Goal: Task Accomplishment & Management: Manage account settings

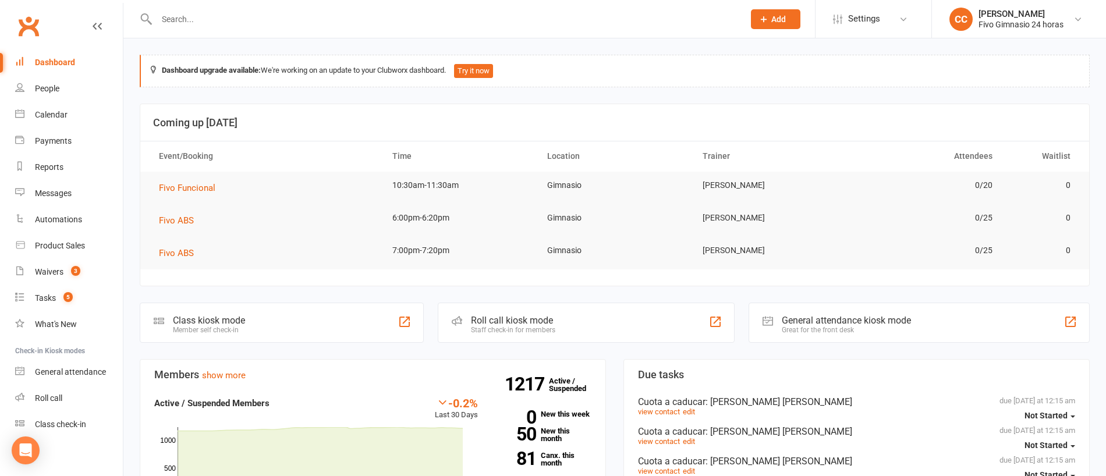
click at [355, 14] on input "text" at bounding box center [444, 19] width 583 height 16
paste input "[PHONE_NUMBER]"
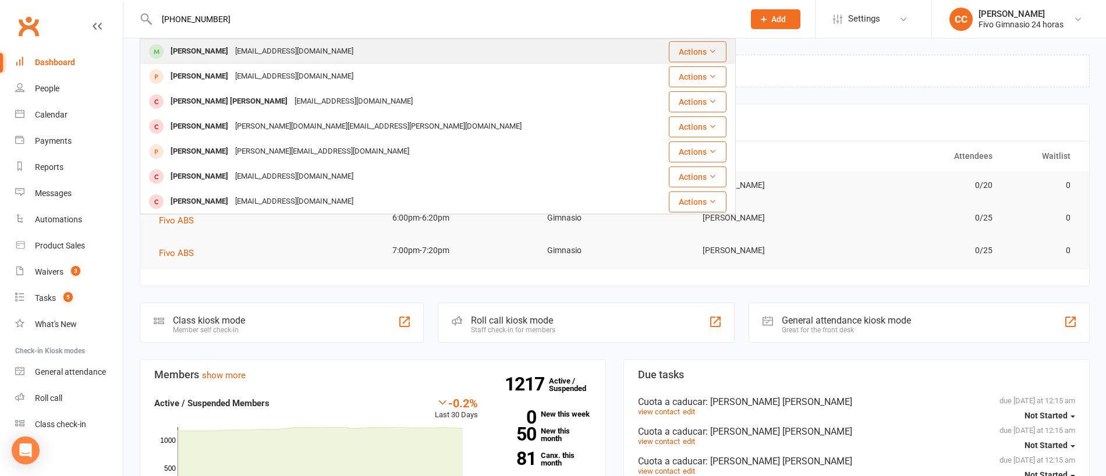
type input "[PHONE_NUMBER]"
click at [263, 47] on div "[EMAIL_ADDRESS][DOMAIN_NAME]" at bounding box center [294, 51] width 125 height 17
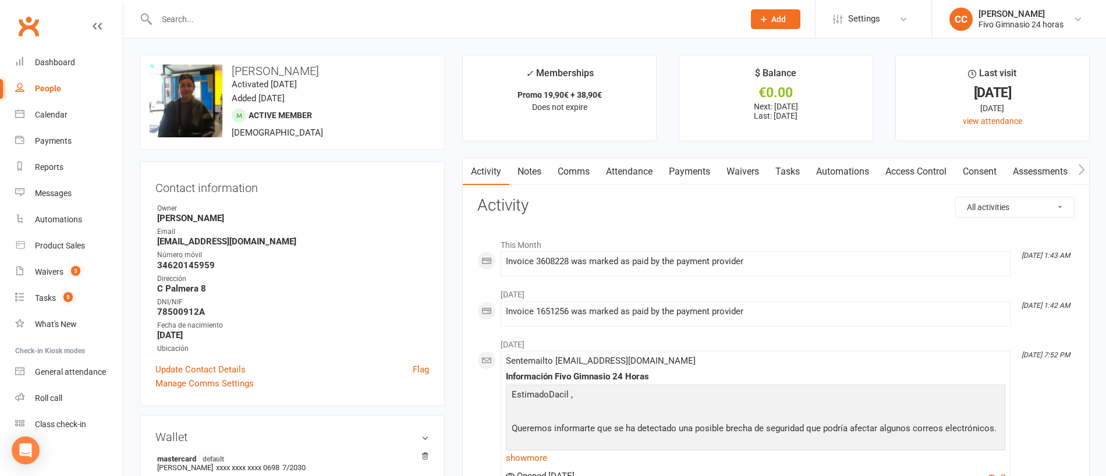
click at [206, 22] on input "text" at bounding box center [444, 19] width 583 height 16
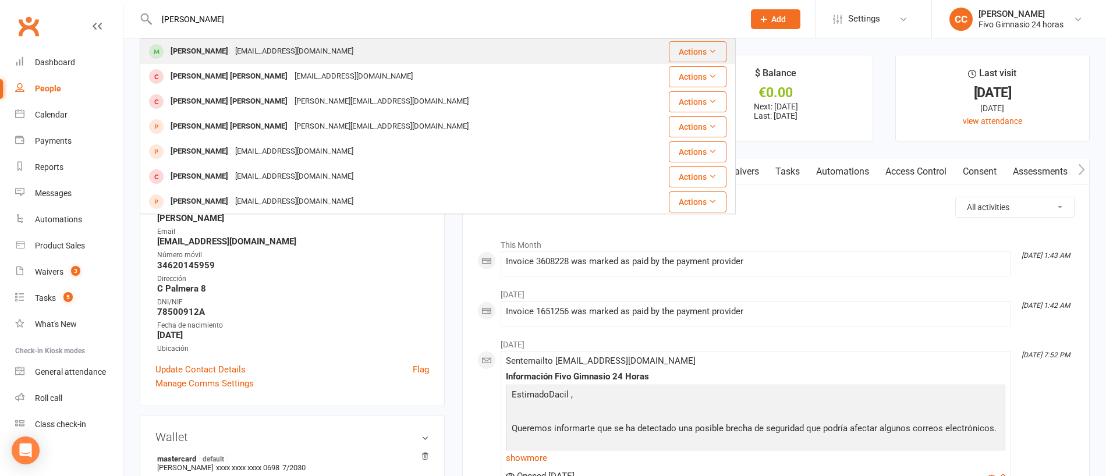
type input "[PERSON_NAME]"
click at [232, 54] on div "[PERSON_NAME]" at bounding box center [199, 51] width 65 height 17
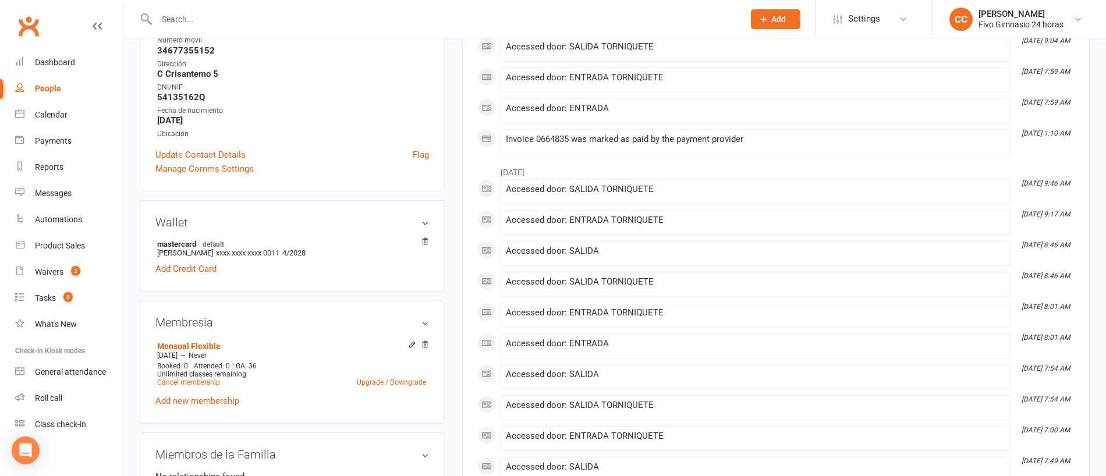
scroll to position [307, 0]
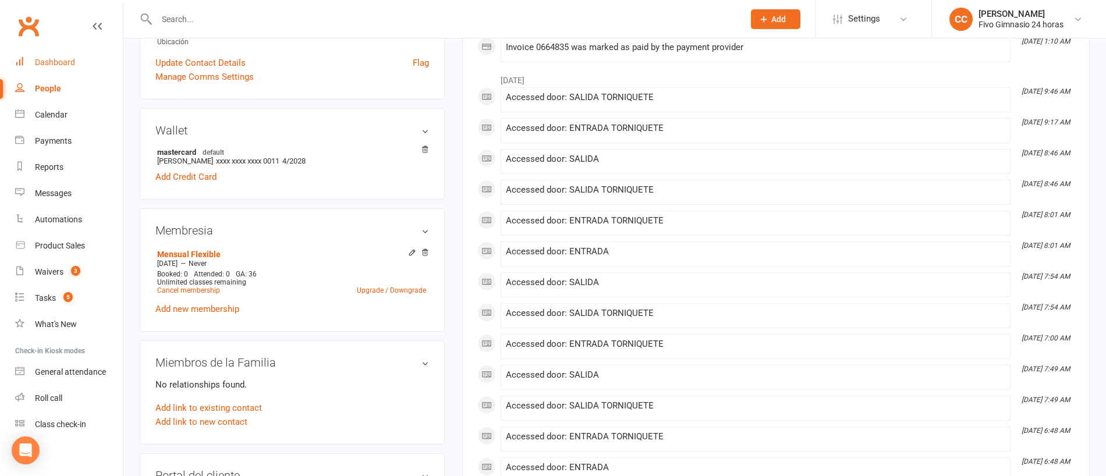
click at [31, 64] on link "Dashboard" at bounding box center [69, 63] width 108 height 26
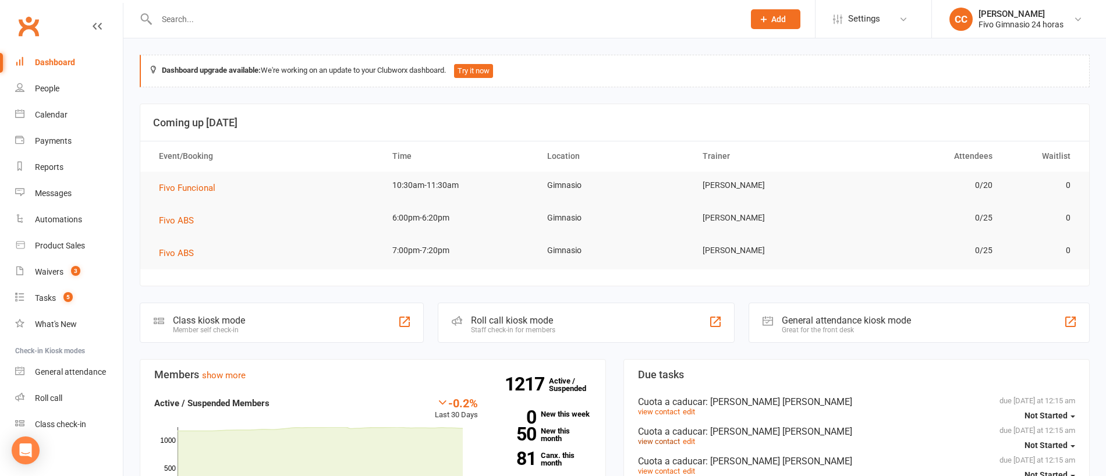
click at [666, 440] on link "view contact" at bounding box center [659, 441] width 42 height 9
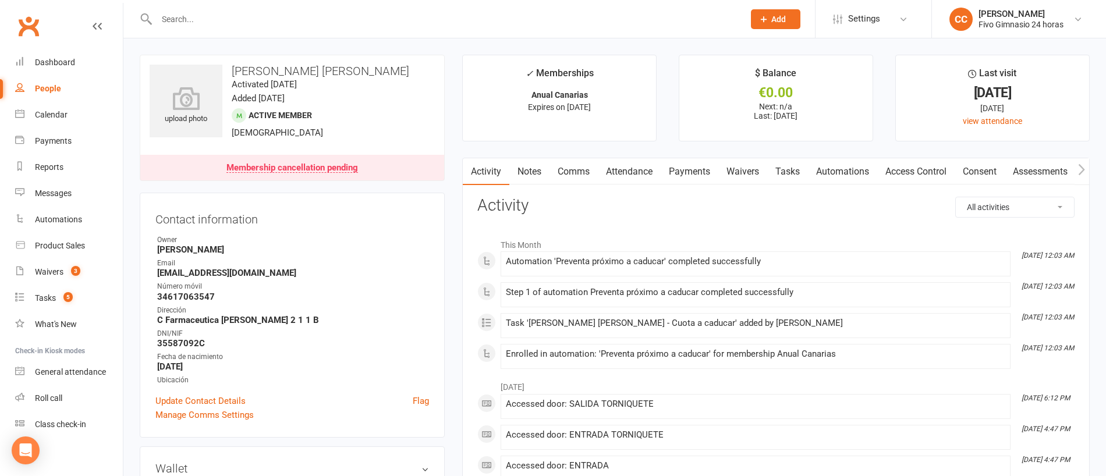
click at [377, 16] on input "text" at bounding box center [444, 19] width 583 height 16
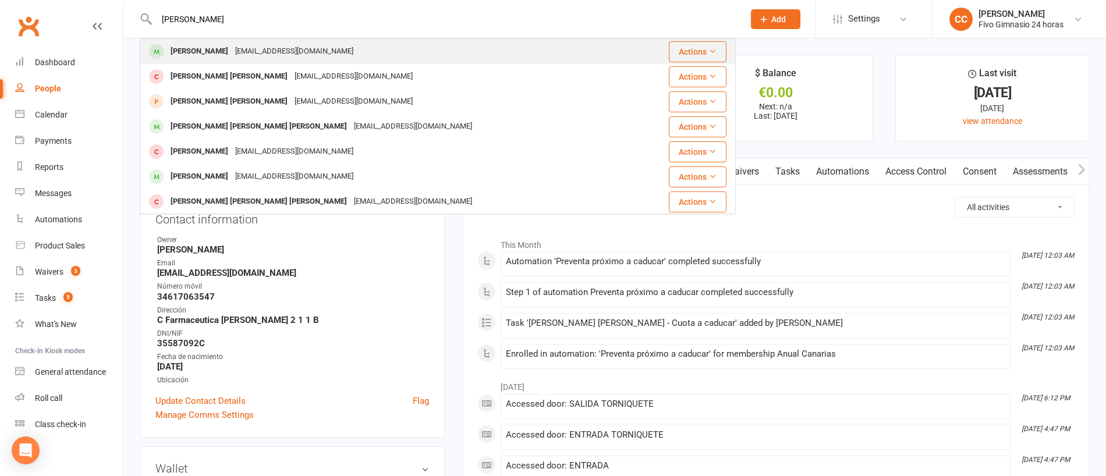
type input "[PERSON_NAME]"
click at [232, 60] on div "[PERSON_NAME]" at bounding box center [199, 51] width 65 height 17
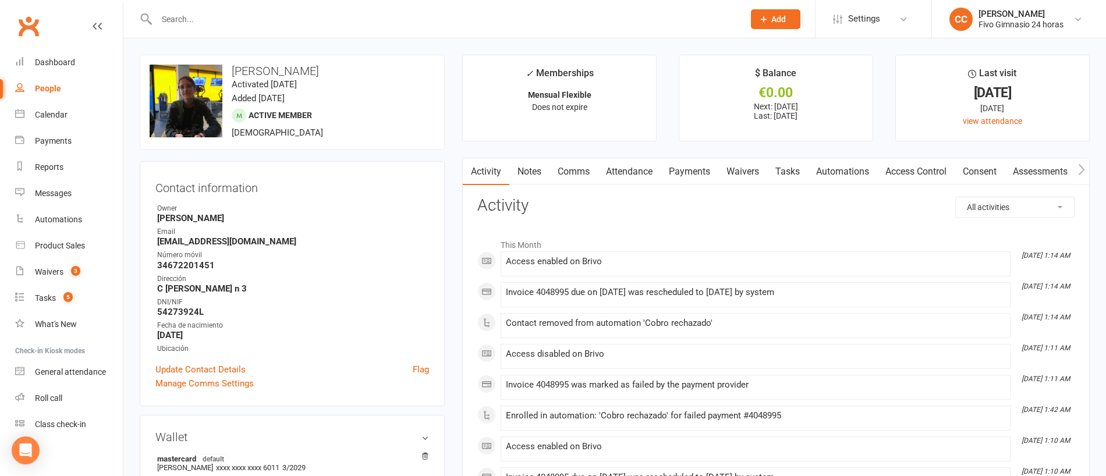
drag, startPoint x: 697, startPoint y: 171, endPoint x: 637, endPoint y: 143, distance: 66.5
click at [697, 171] on link "Payments" at bounding box center [690, 171] width 58 height 27
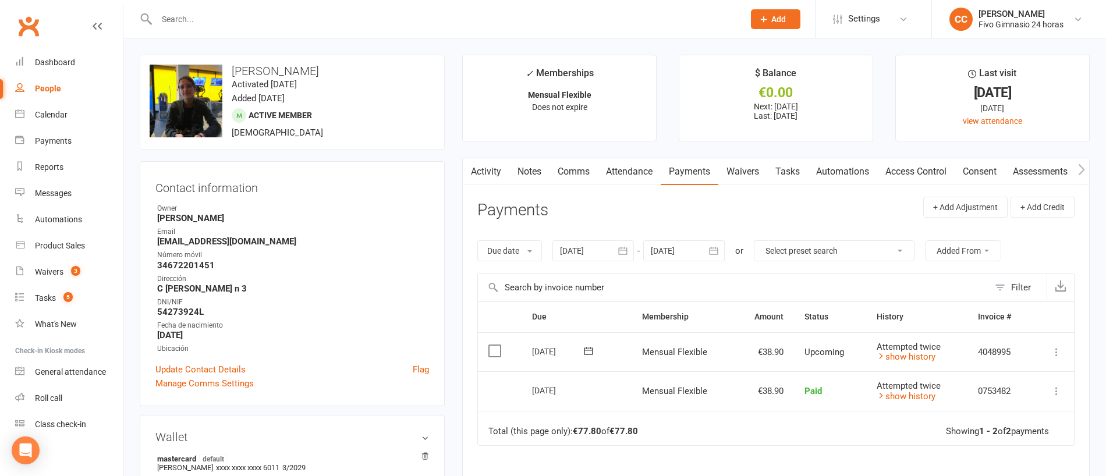
click at [579, 175] on link "Comms" at bounding box center [574, 171] width 48 height 27
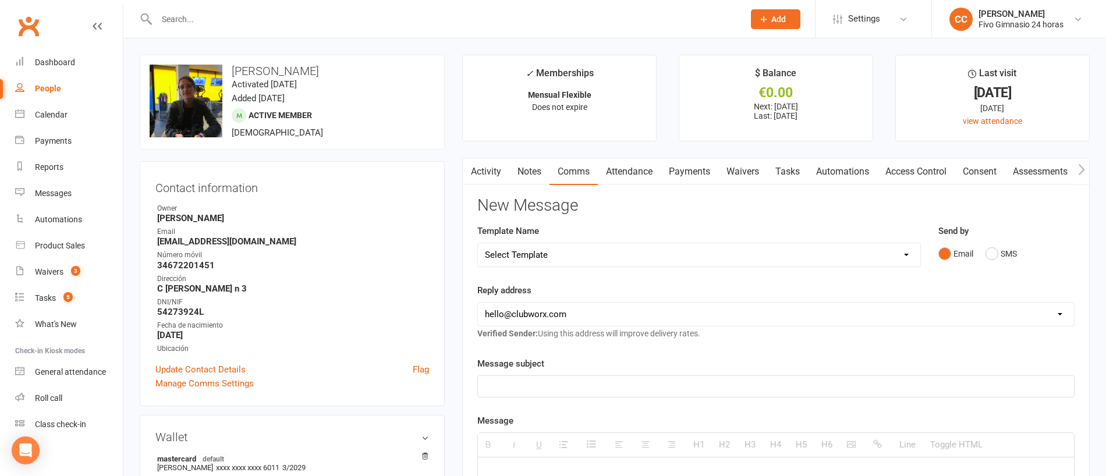
click at [575, 252] on select "Select Template [Email] Información fase 3 [Email] Aviso primero de incumplimie…" at bounding box center [699, 254] width 443 height 23
select select "14"
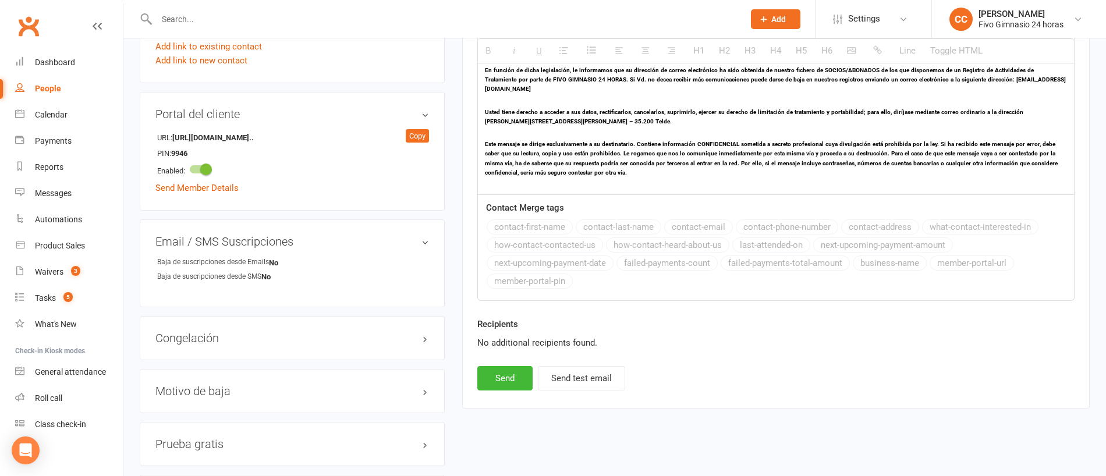
scroll to position [794, 0]
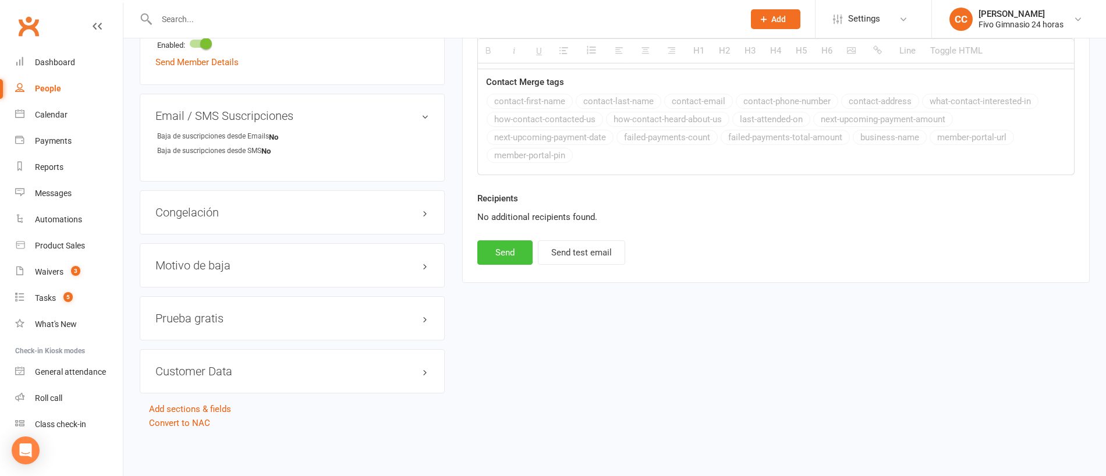
click at [486, 245] on button "Send" at bounding box center [505, 253] width 55 height 24
select select
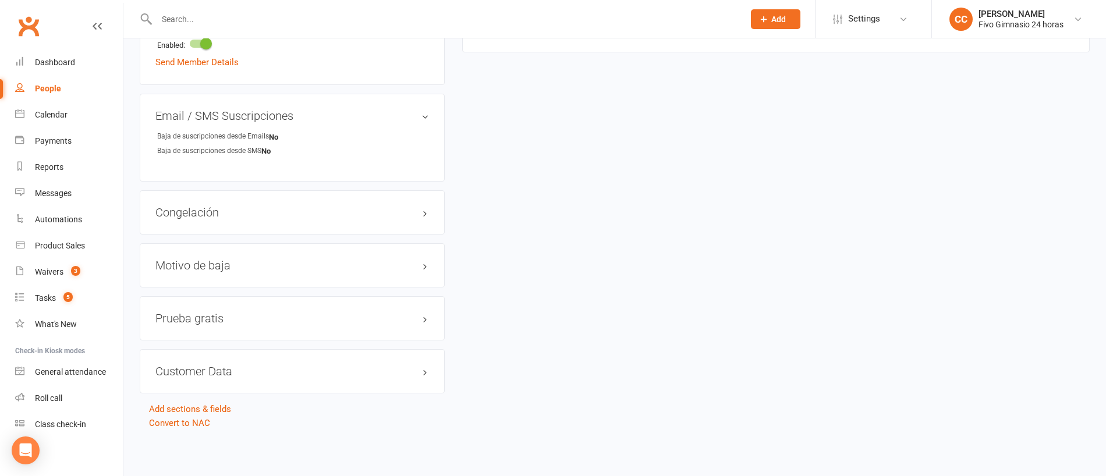
click at [401, 17] on input "text" at bounding box center [444, 19] width 583 height 16
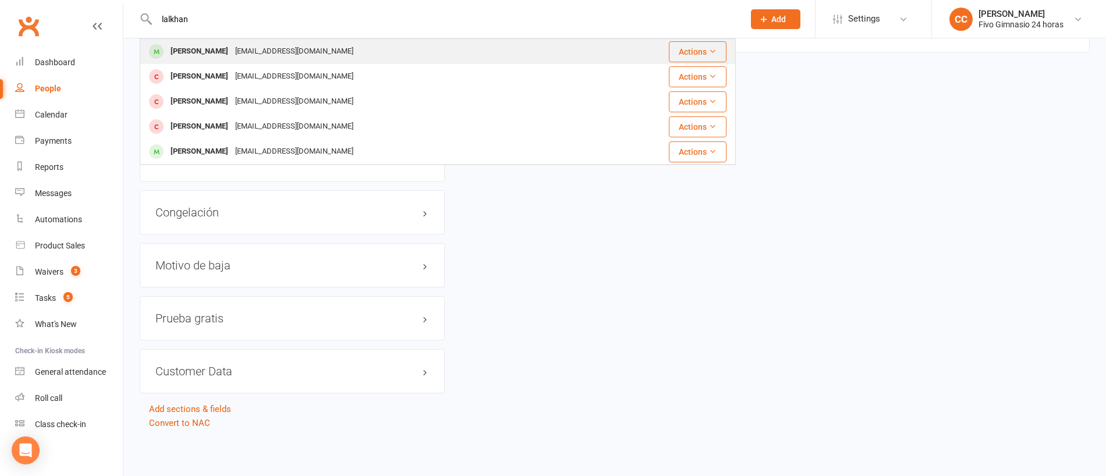
type input "lalkhan"
click at [415, 50] on div "Hilal [PERSON_NAME] [EMAIL_ADDRESS][DOMAIN_NAME]" at bounding box center [369, 52] width 456 height 24
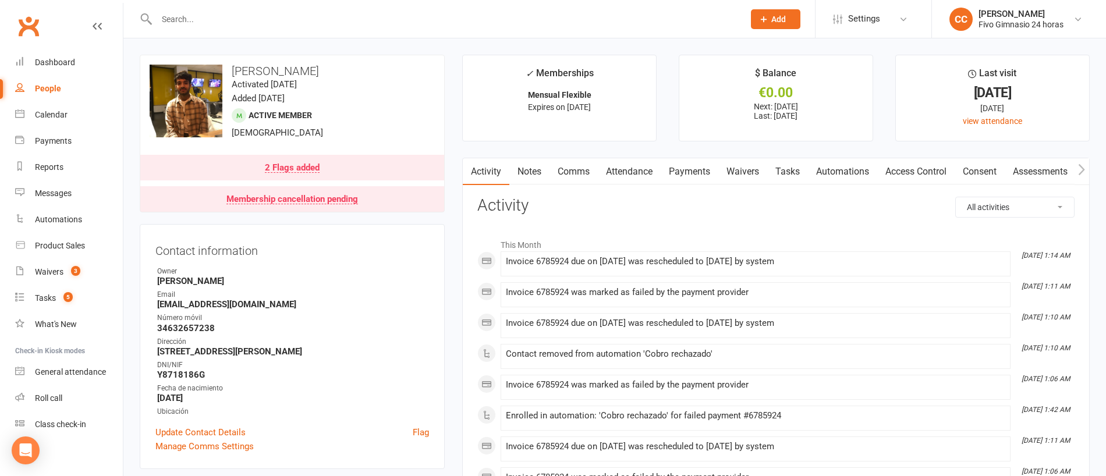
click at [708, 168] on link "Payments" at bounding box center [690, 171] width 58 height 27
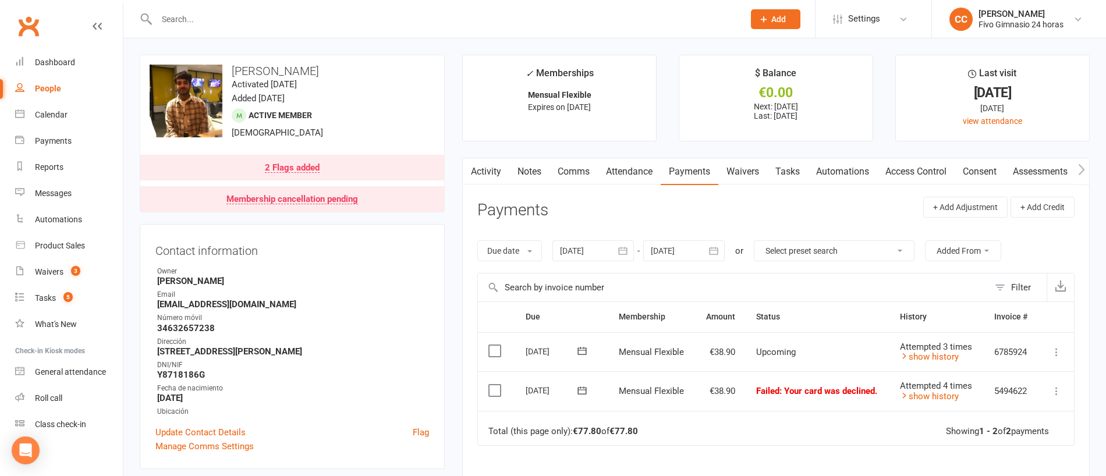
click at [1059, 357] on icon at bounding box center [1057, 353] width 12 height 12
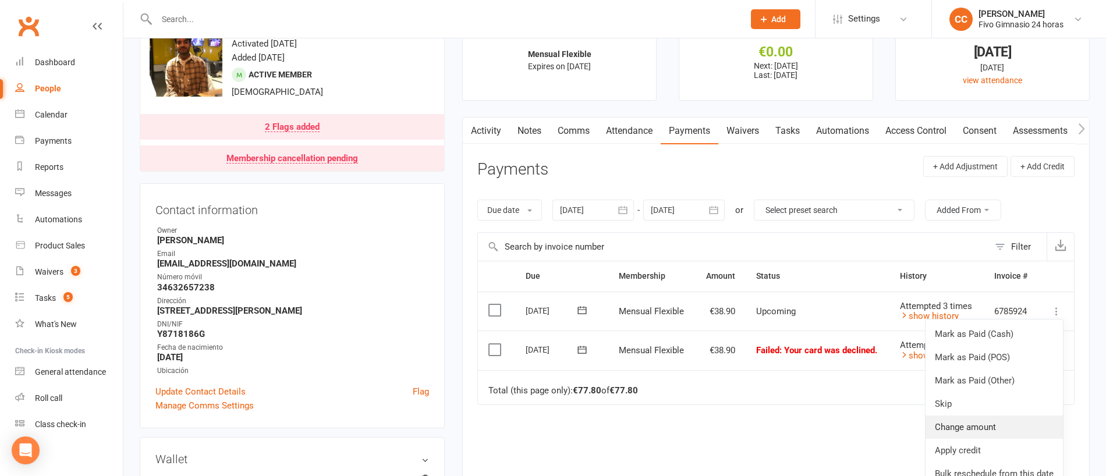
scroll to position [48, 0]
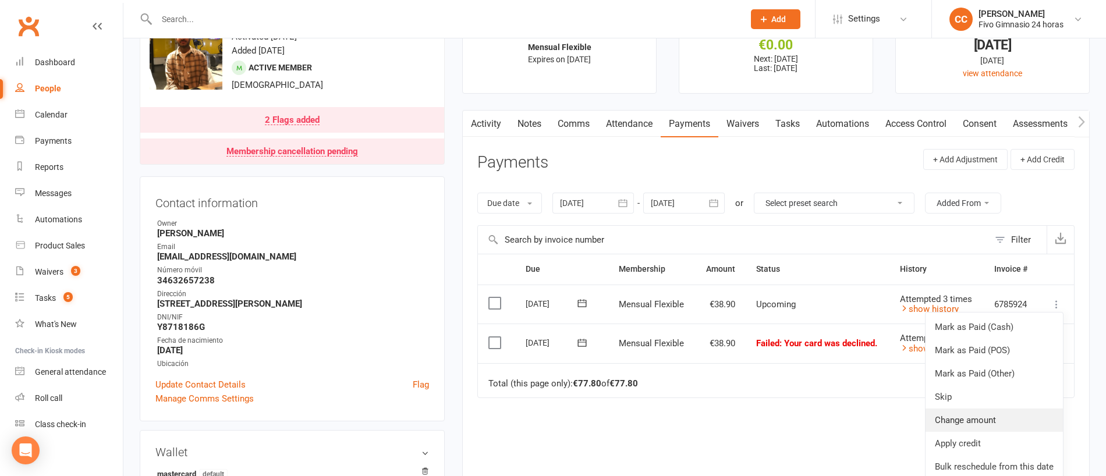
click at [974, 420] on link "Change amount" at bounding box center [994, 420] width 137 height 23
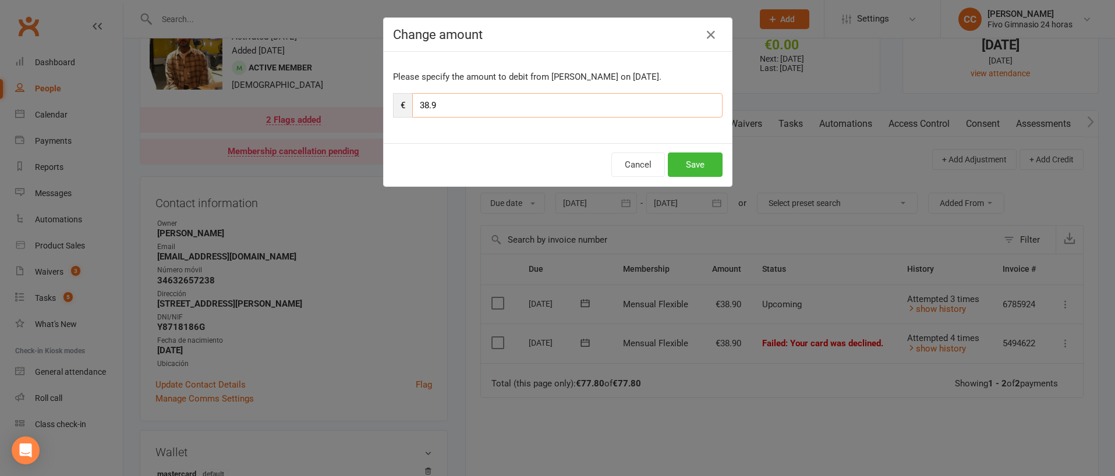
click at [440, 107] on input "38.9" at bounding box center [567, 105] width 310 height 24
type input "3"
type input "43.90"
click at [701, 163] on button "Save" at bounding box center [695, 165] width 55 height 24
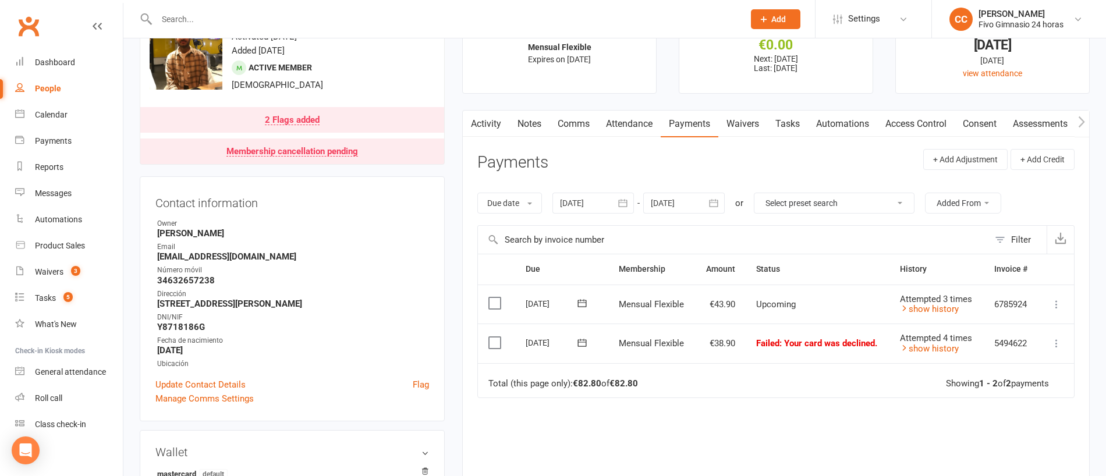
click at [572, 128] on link "Comms" at bounding box center [574, 124] width 48 height 27
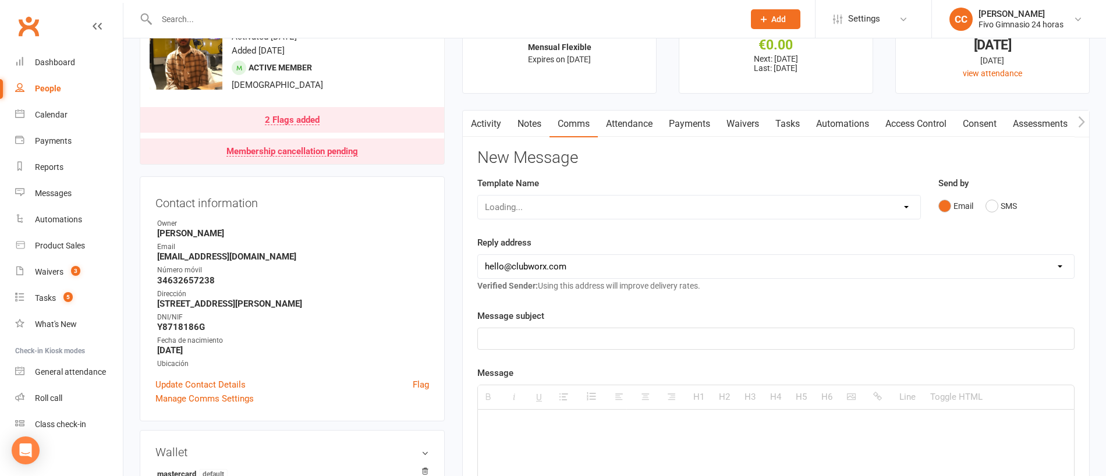
click at [565, 205] on div "Loading..." at bounding box center [700, 207] width 444 height 24
click at [556, 209] on select "Select Template [Email] Información fase 3 [Email] Aviso primero de incumplimie…" at bounding box center [699, 207] width 443 height 23
select select "14"
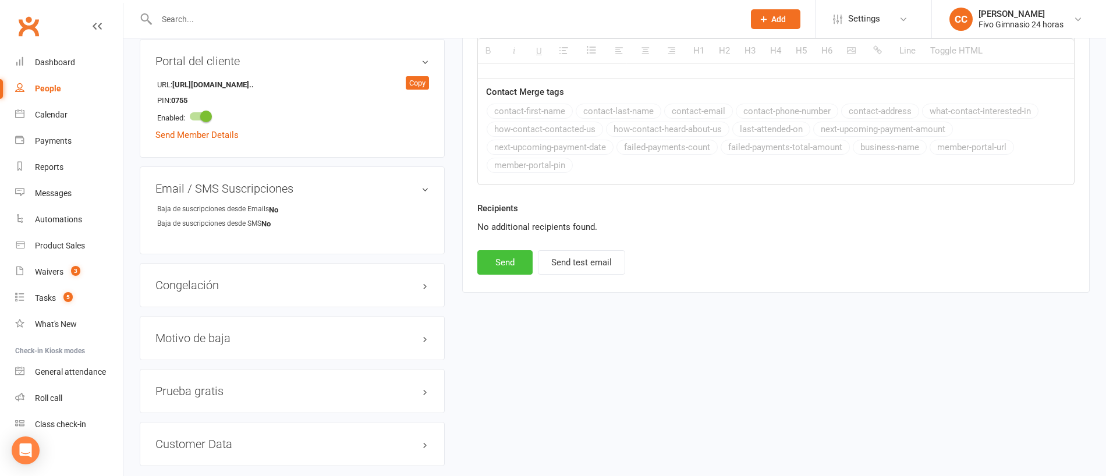
scroll to position [783, 0]
click at [495, 261] on button "Send" at bounding box center [505, 264] width 55 height 24
select select
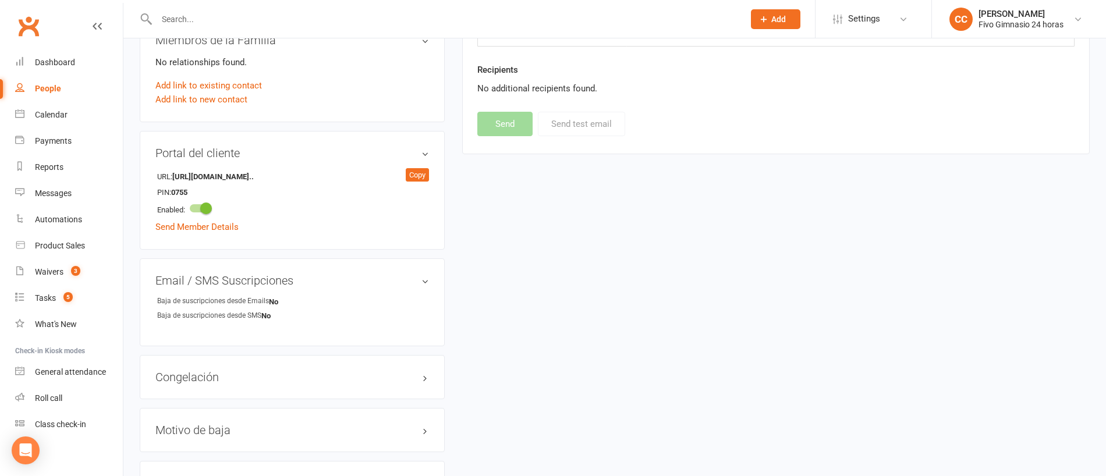
scroll to position [586, 0]
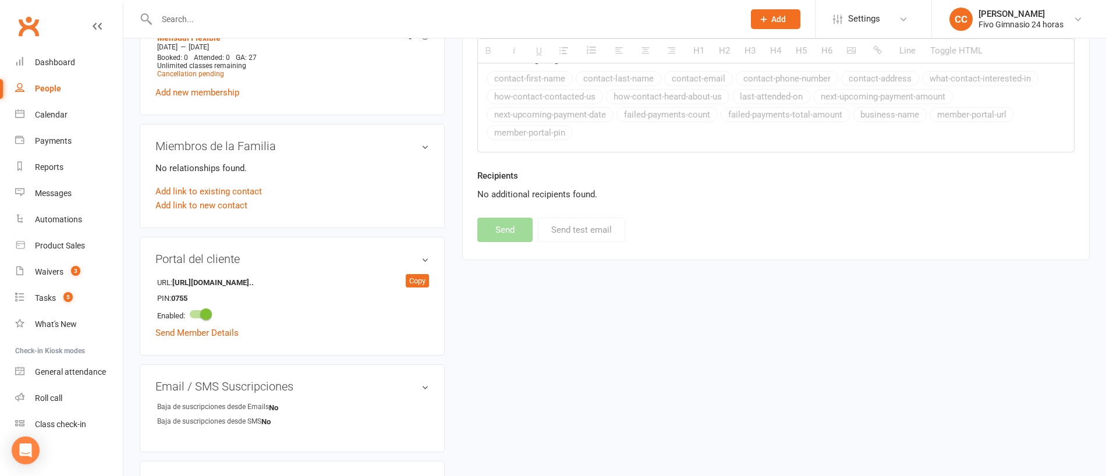
click at [415, 15] on input "text" at bounding box center [444, 19] width 583 height 16
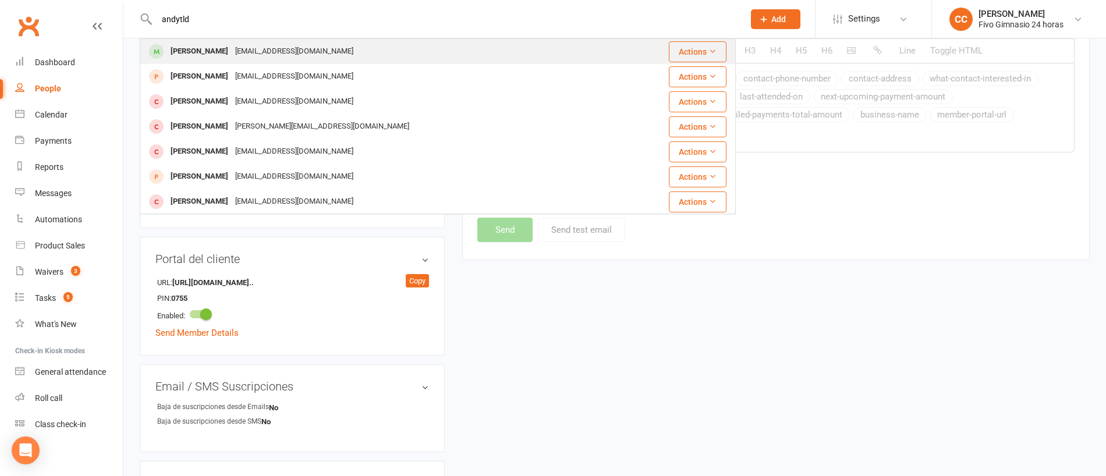
type input "andytld"
click at [395, 59] on div "[PERSON_NAME] [EMAIL_ADDRESS][DOMAIN_NAME]" at bounding box center [399, 52] width 517 height 24
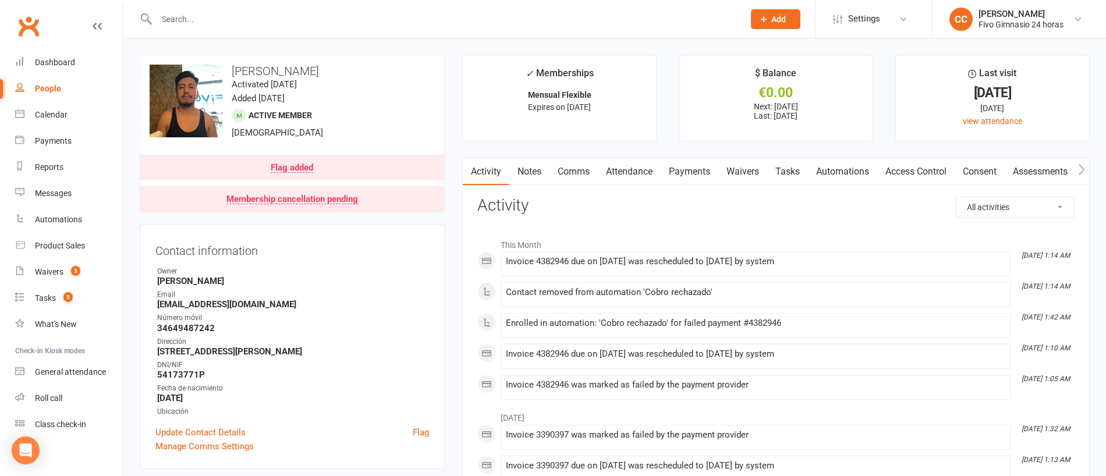
click at [705, 171] on link "Payments" at bounding box center [690, 171] width 58 height 27
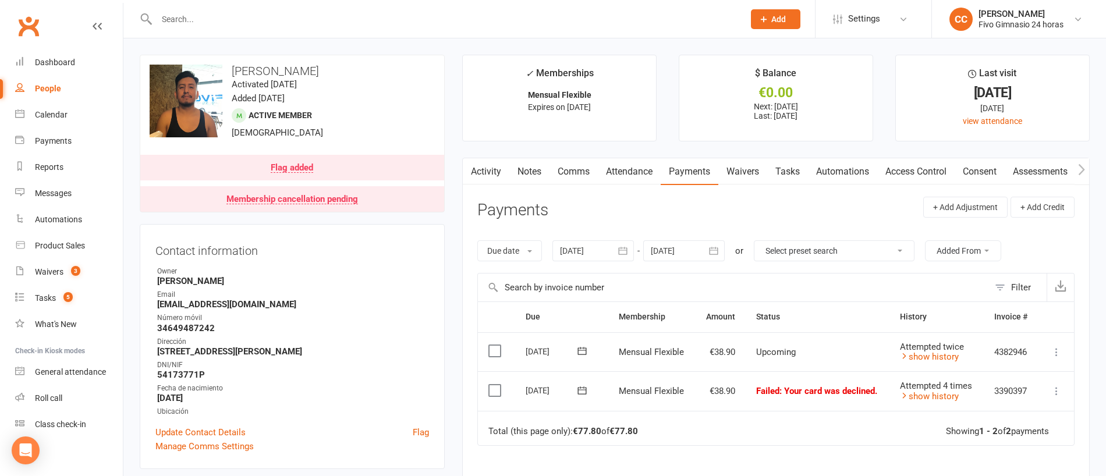
click at [1062, 349] on icon at bounding box center [1057, 353] width 12 height 12
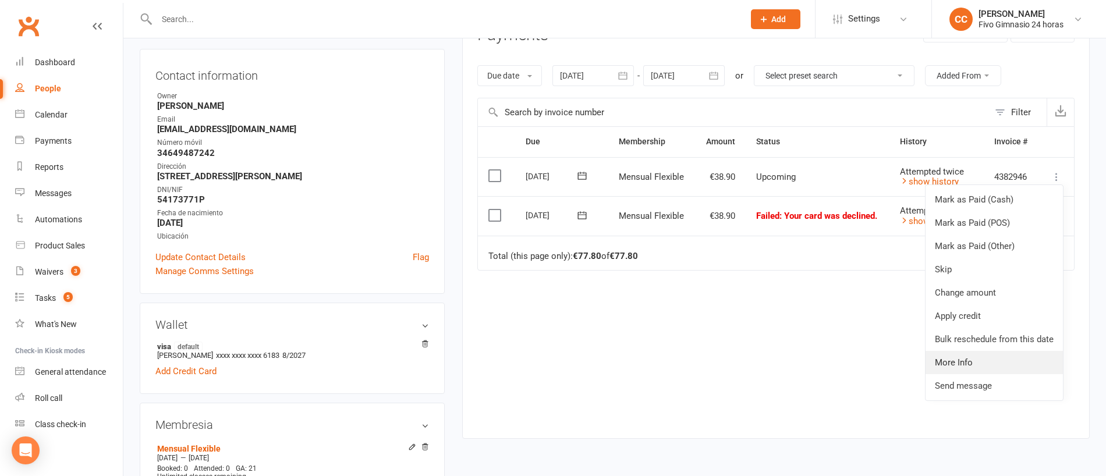
scroll to position [176, 0]
click at [952, 291] on link "Change amount" at bounding box center [994, 292] width 137 height 23
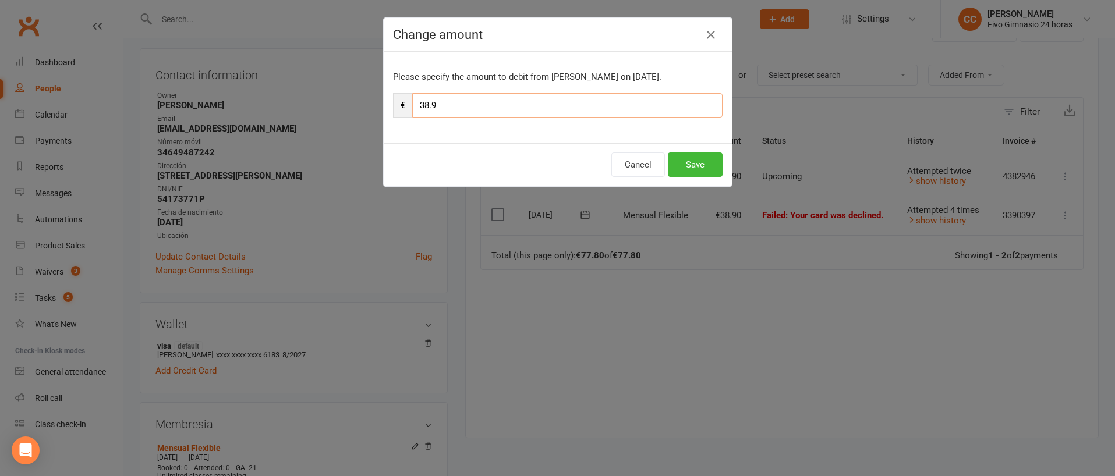
click at [436, 105] on input "38.9" at bounding box center [567, 105] width 310 height 24
drag, startPoint x: 700, startPoint y: 169, endPoint x: 710, endPoint y: 167, distance: 10.2
click at [701, 172] on button "Save" at bounding box center [695, 165] width 55 height 24
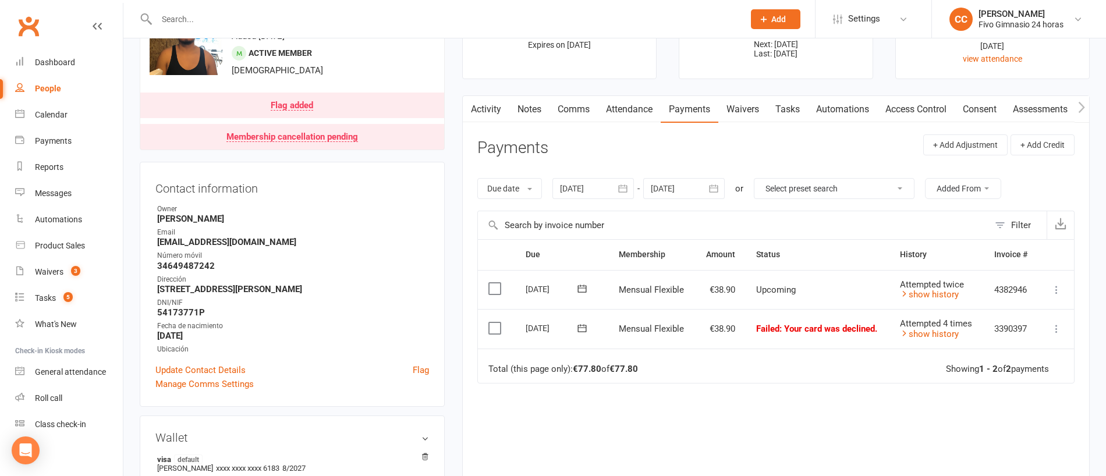
scroll to position [0, 0]
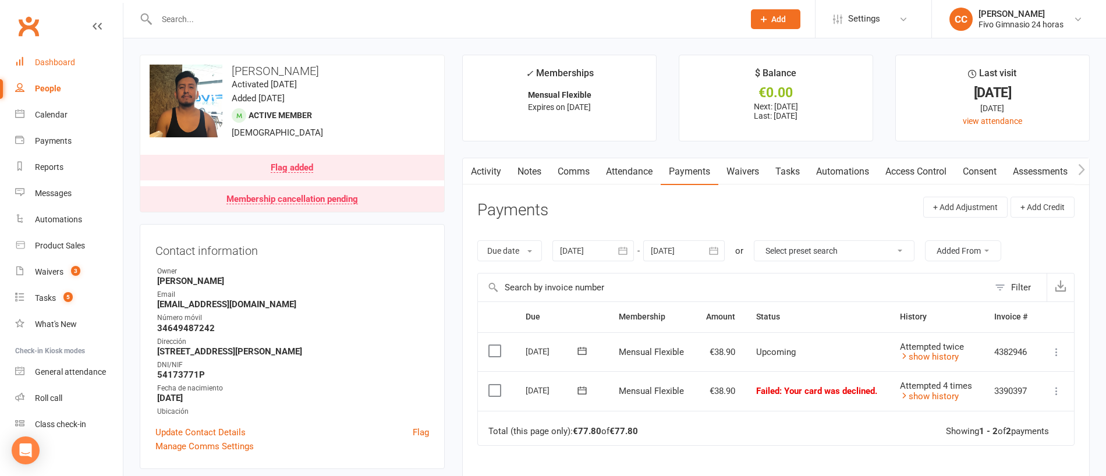
click at [55, 67] on link "Dashboard" at bounding box center [69, 63] width 108 height 26
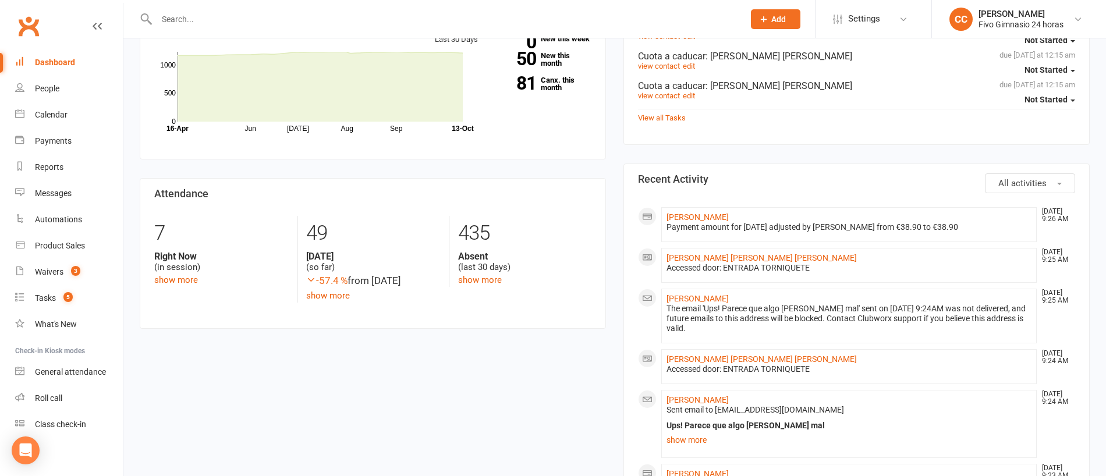
scroll to position [513, 0]
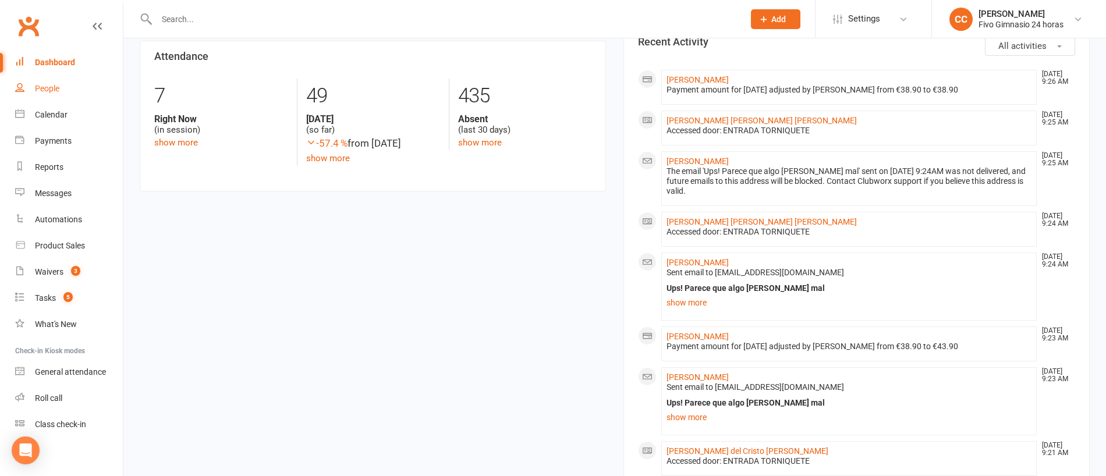
click at [70, 84] on link "People" at bounding box center [69, 89] width 108 height 26
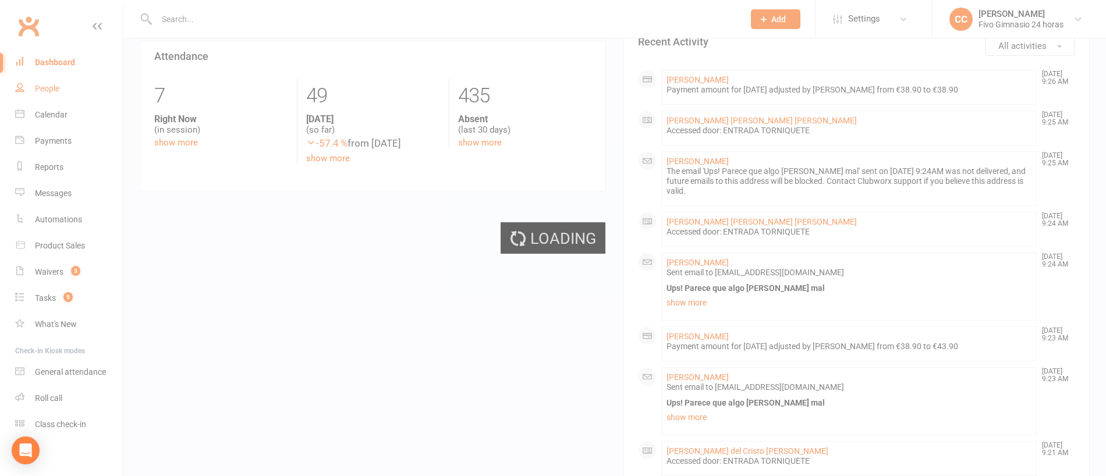
select select "100"
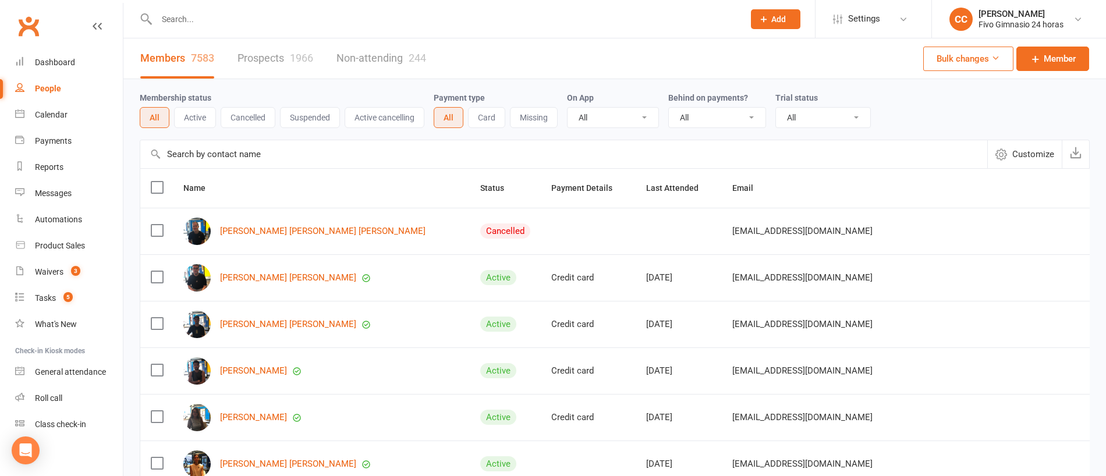
click at [409, 24] on input "text" at bounding box center [444, 19] width 583 height 16
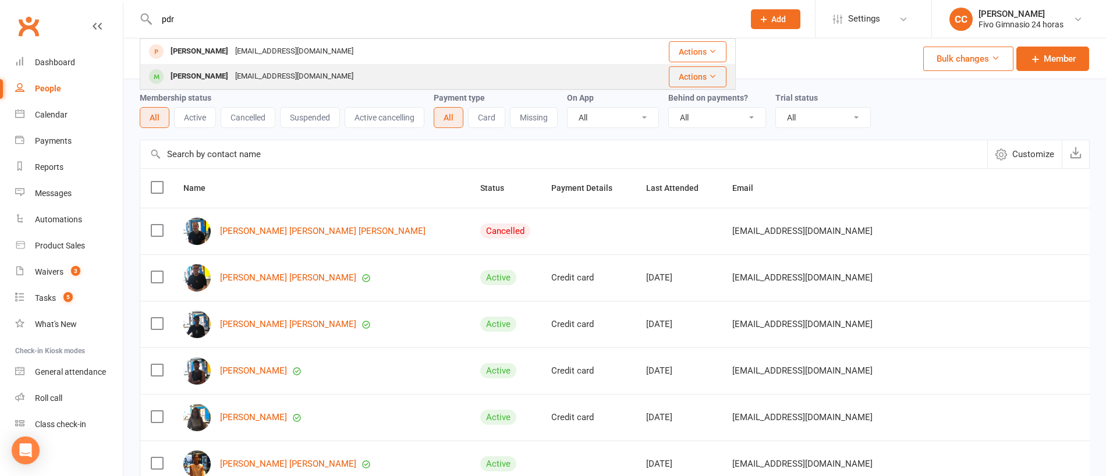
type input "pdr"
click at [182, 74] on div "[PERSON_NAME]" at bounding box center [199, 76] width 65 height 17
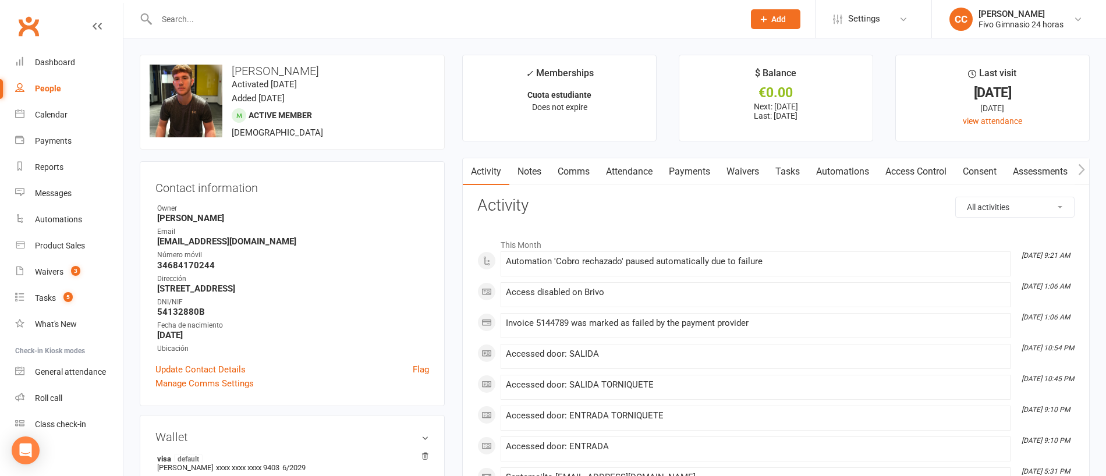
click at [709, 171] on link "Payments" at bounding box center [690, 171] width 58 height 27
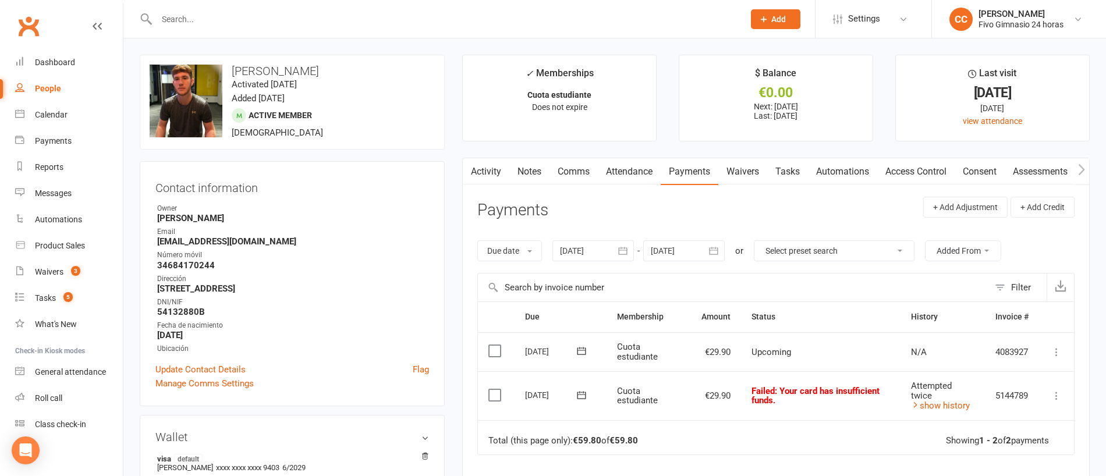
click at [480, 178] on link "Activity" at bounding box center [486, 171] width 47 height 27
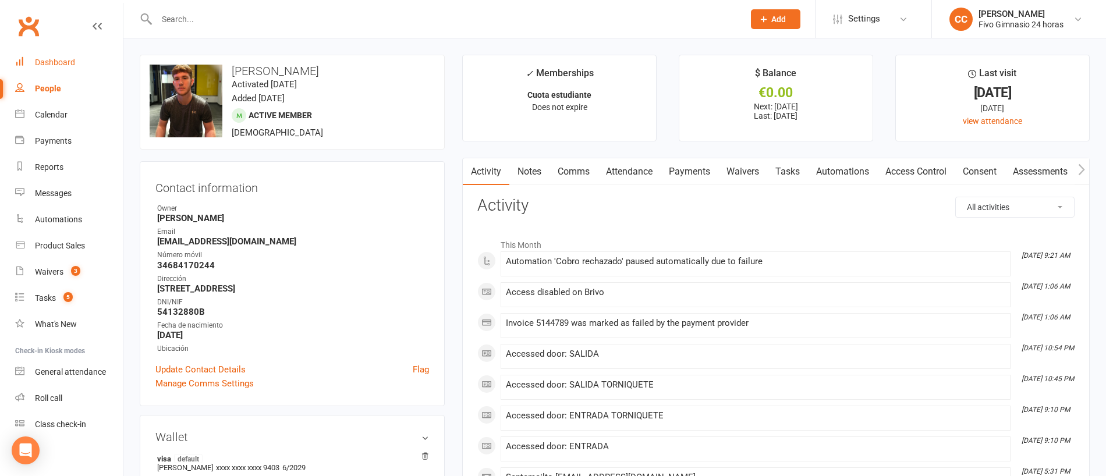
click at [73, 56] on link "Dashboard" at bounding box center [69, 63] width 108 height 26
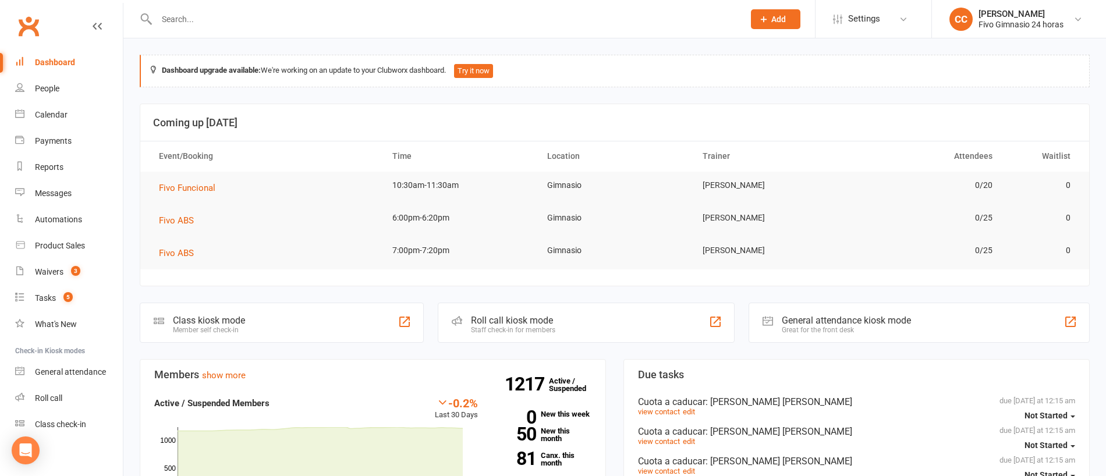
click at [355, 19] on input "text" at bounding box center [444, 19] width 583 height 16
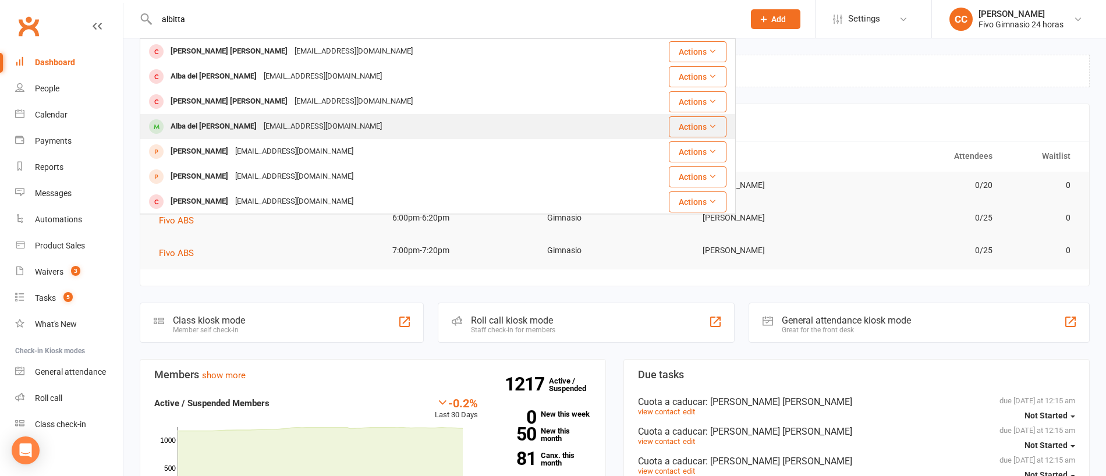
type input "albitta"
click at [319, 128] on div "[EMAIL_ADDRESS][DOMAIN_NAME]" at bounding box center [322, 126] width 125 height 17
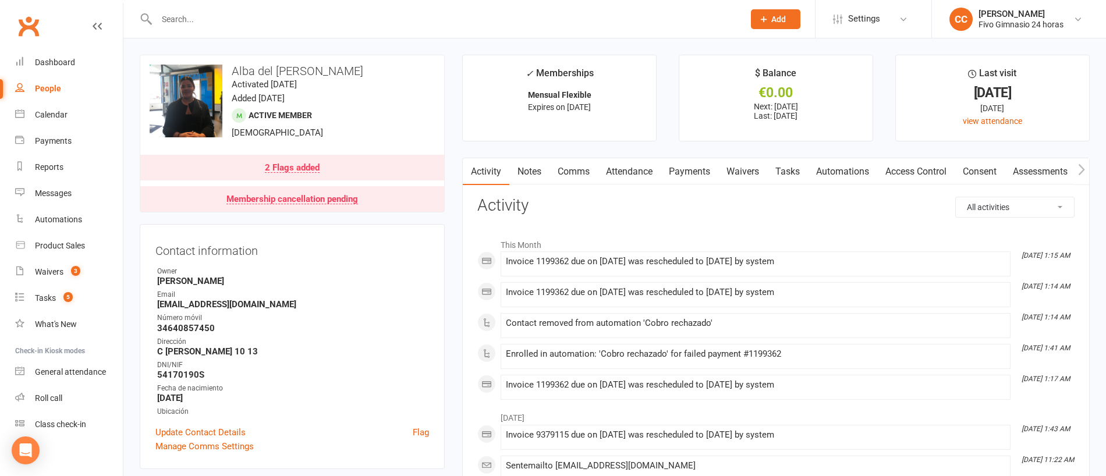
click at [706, 174] on link "Payments" at bounding box center [690, 171] width 58 height 27
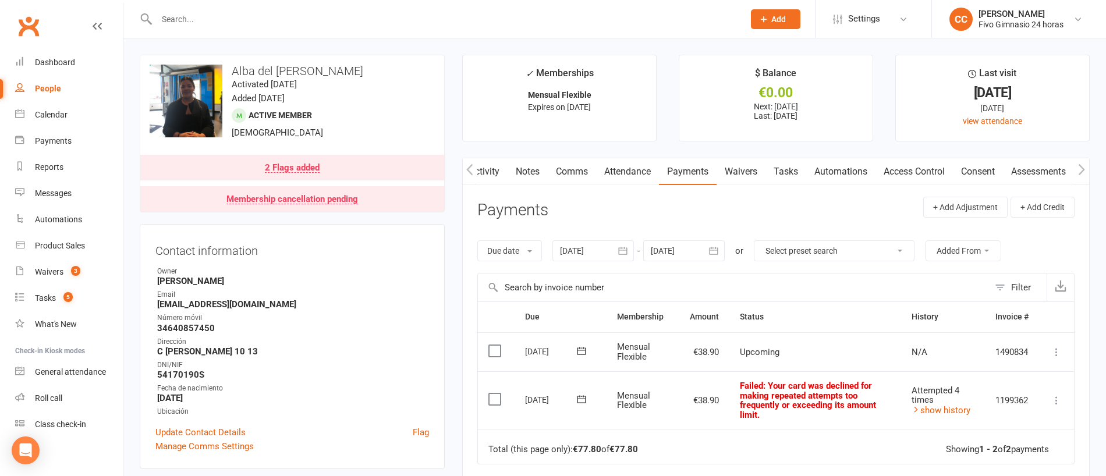
click at [471, 178] on button "button" at bounding box center [470, 171] width 15 height 26
click at [580, 172] on link "Comms" at bounding box center [574, 171] width 48 height 27
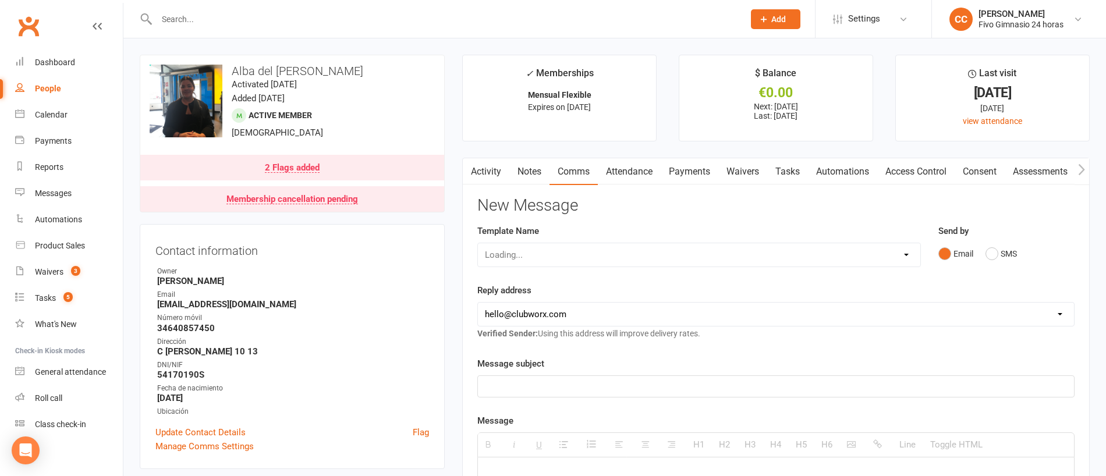
click at [562, 254] on div "Loading..." at bounding box center [700, 255] width 444 height 24
click at [525, 259] on select "Select Template [Email] Información fase 3 [Email] Aviso primero de incumplimie…" at bounding box center [699, 254] width 443 height 23
select select "18"
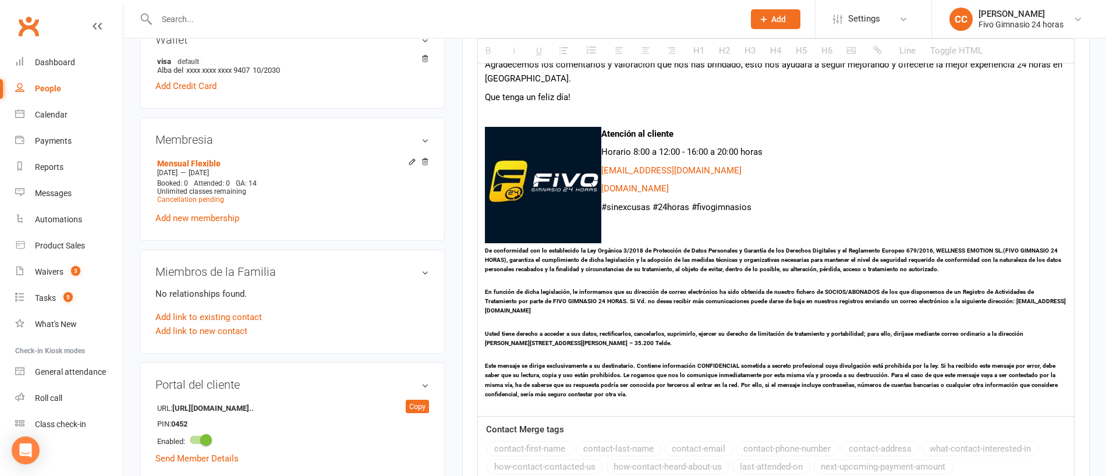
scroll to position [357, 0]
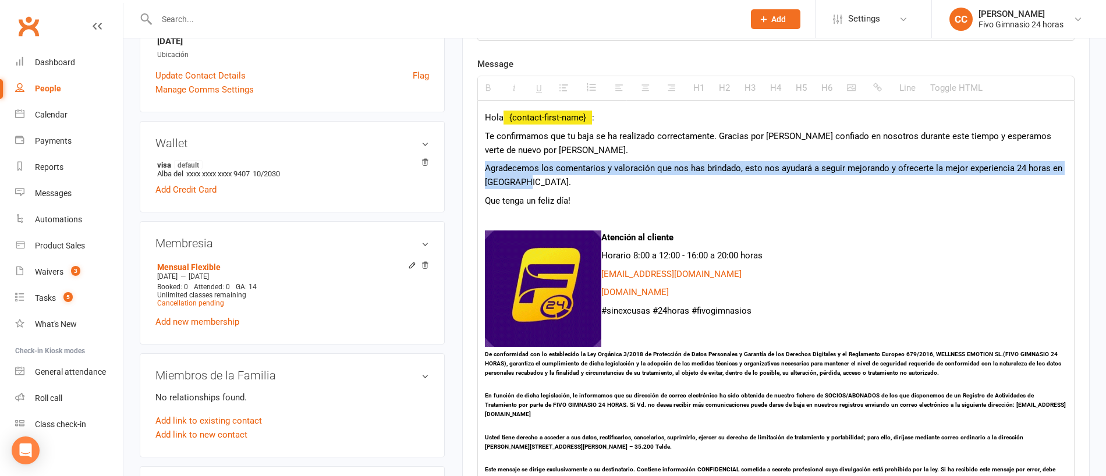
drag, startPoint x: 479, startPoint y: 168, endPoint x: 564, endPoint y: 183, distance: 86.4
click at [564, 183] on div "Hola {contact-first-name} : Te confirmamos que tu baja se ha realizado correcta…" at bounding box center [776, 310] width 596 height 419
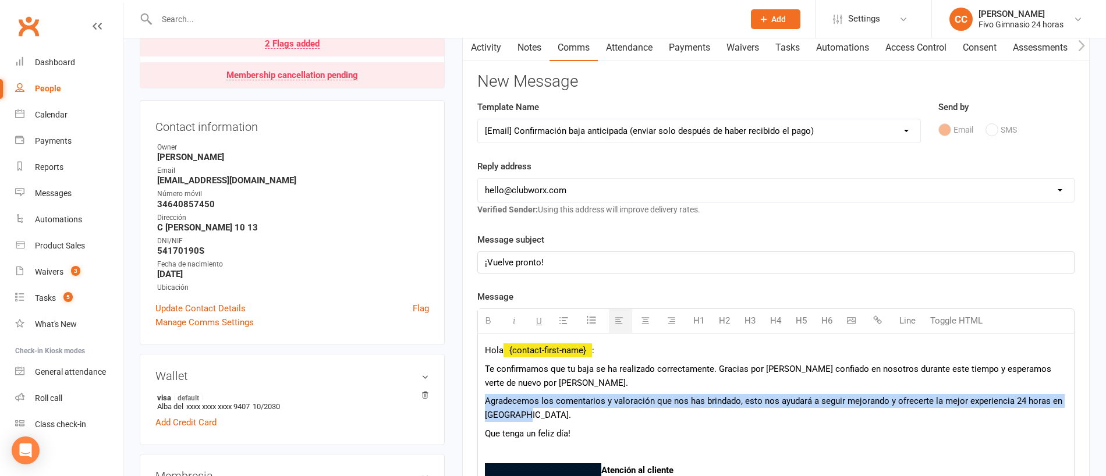
scroll to position [107, 0]
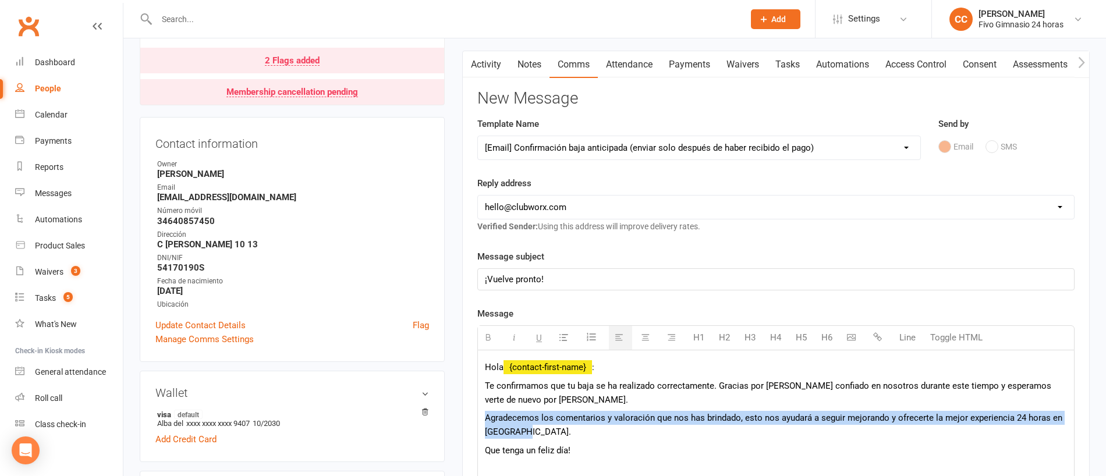
click at [519, 63] on link "Notes" at bounding box center [530, 64] width 40 height 27
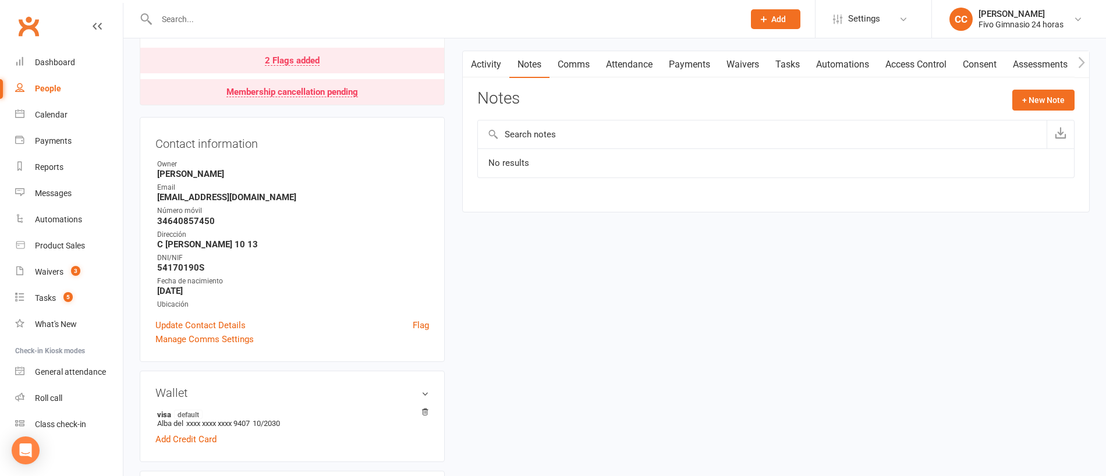
click at [585, 69] on link "Comms" at bounding box center [574, 64] width 48 height 27
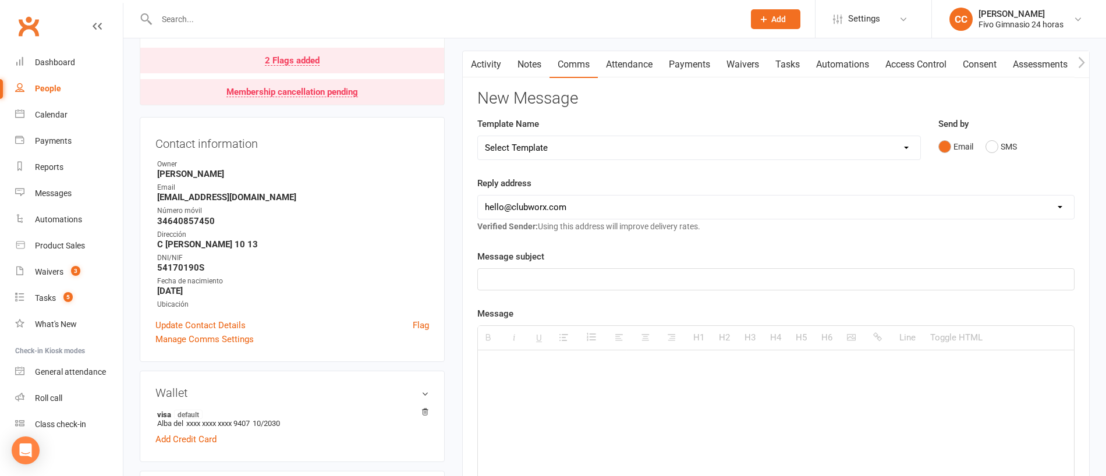
click at [582, 143] on select "Select Template [Email] Información fase 3 [Email] Aviso primero de incumplimie…" at bounding box center [699, 147] width 443 height 23
select select "10"
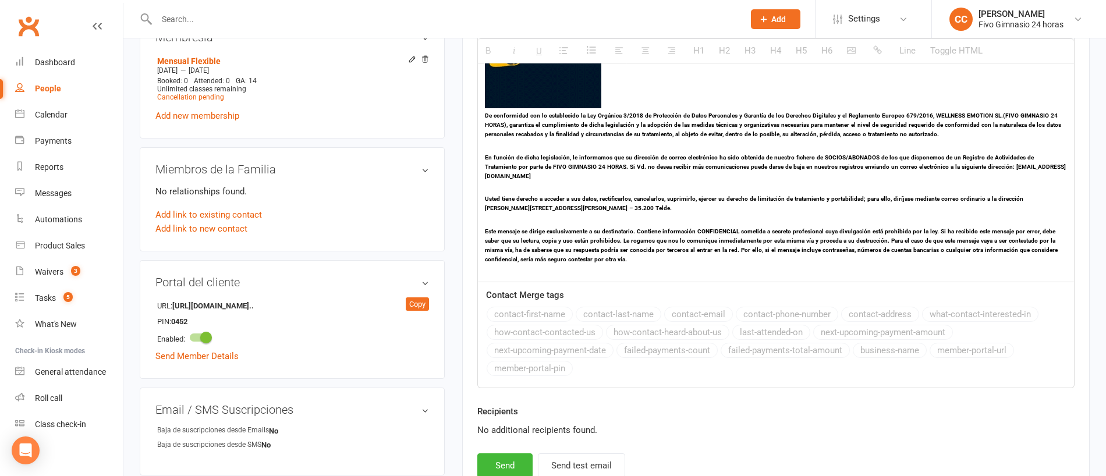
scroll to position [677, 0]
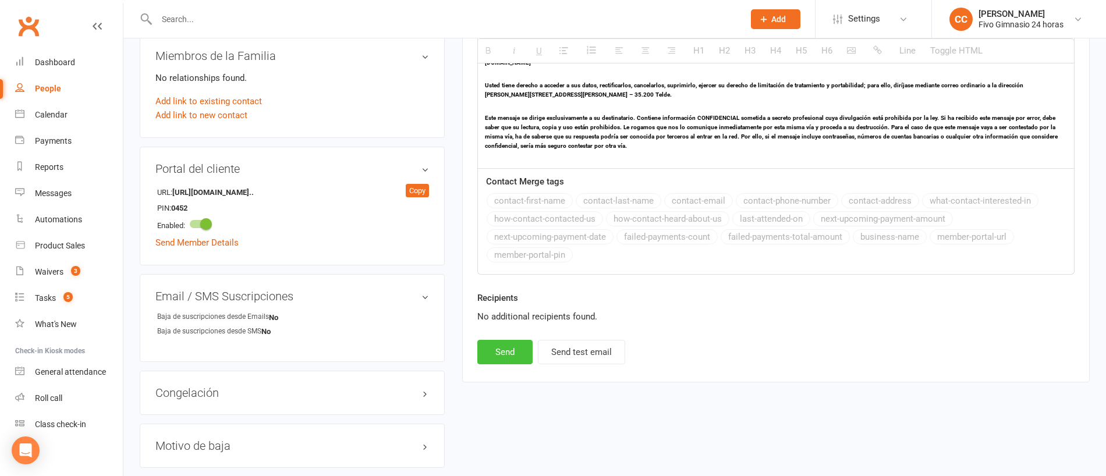
click at [493, 351] on button "Send" at bounding box center [505, 352] width 55 height 24
select select
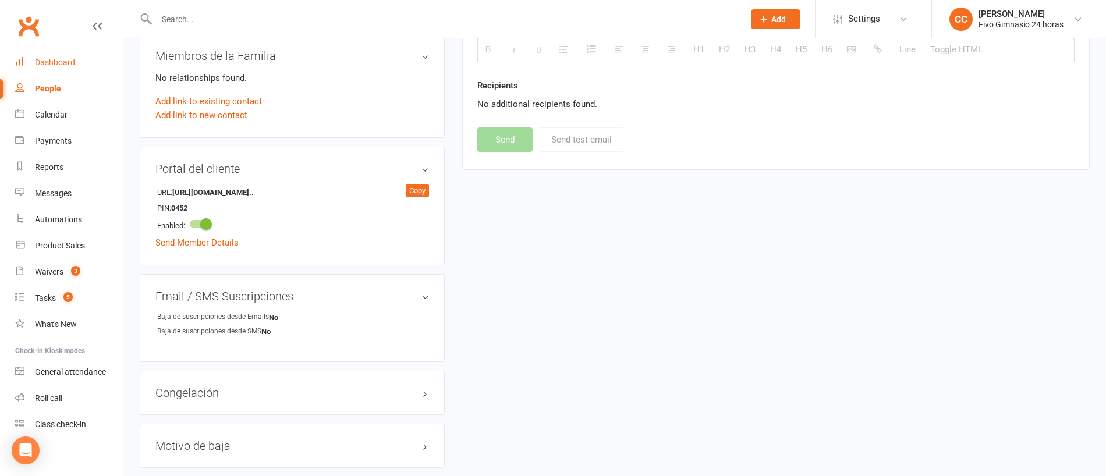
click at [48, 65] on div "Dashboard" at bounding box center [55, 62] width 40 height 9
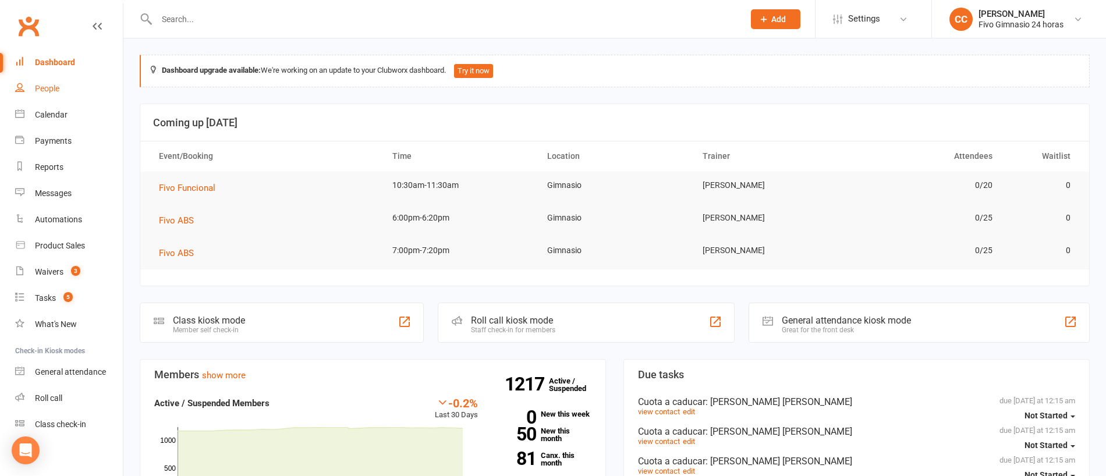
click at [58, 89] on div "People" at bounding box center [47, 88] width 24 height 9
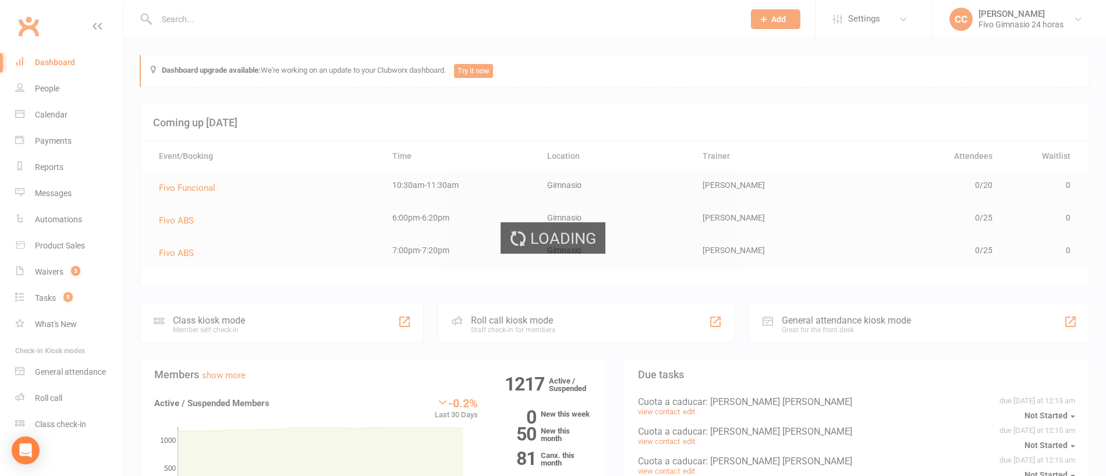
select select "100"
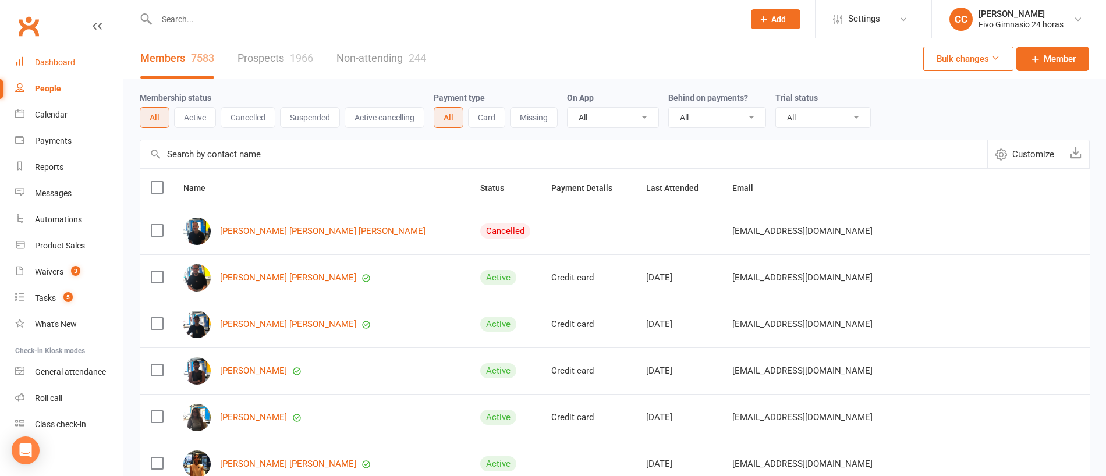
click at [45, 68] on link "Dashboard" at bounding box center [69, 63] width 108 height 26
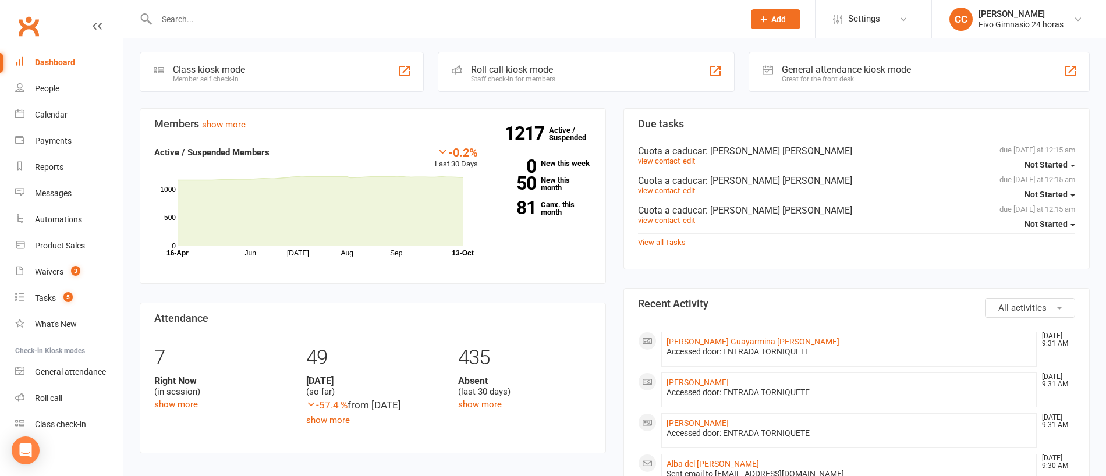
scroll to position [260, 0]
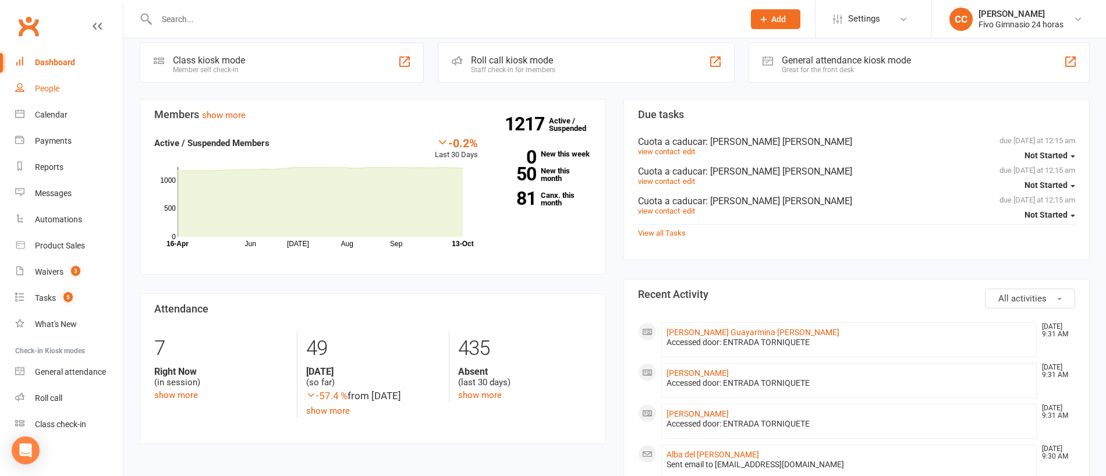
click at [55, 85] on div "People" at bounding box center [47, 88] width 24 height 9
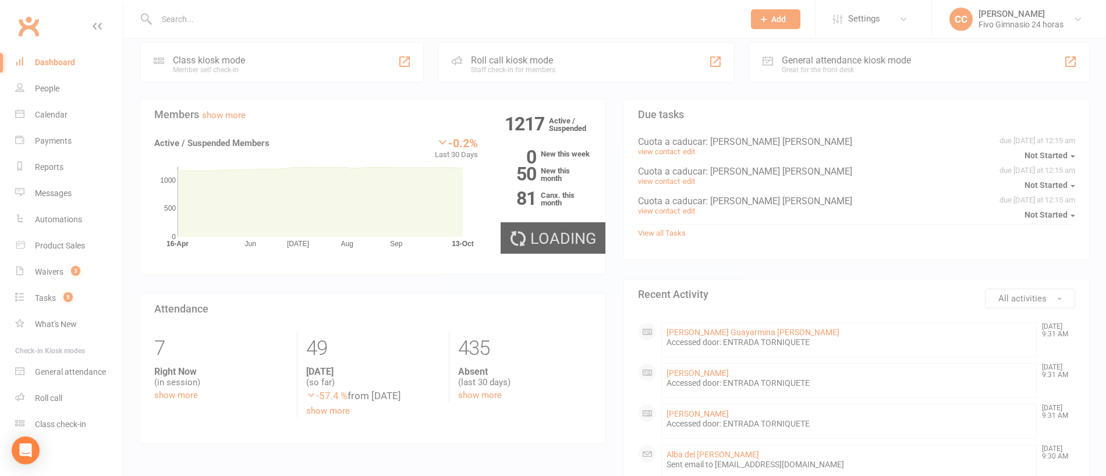
select select "100"
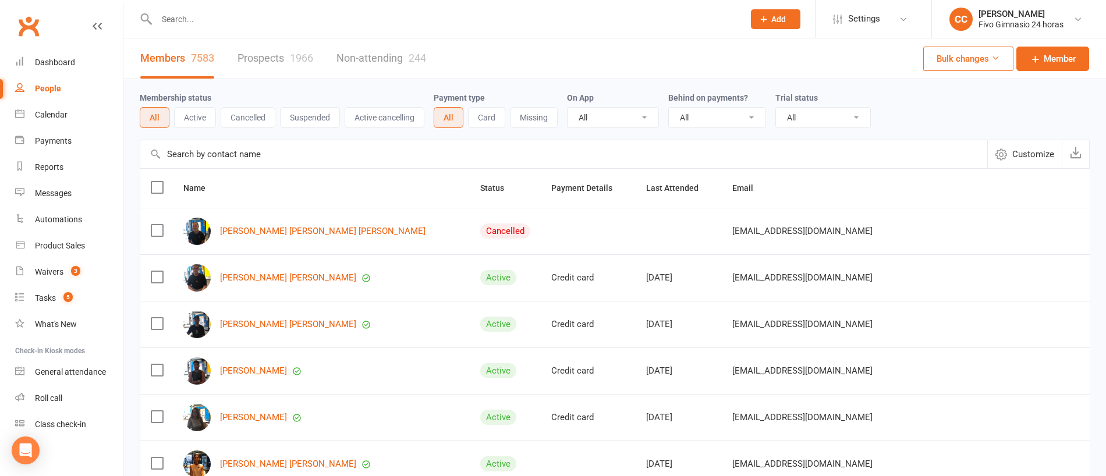
click at [225, 22] on input "text" at bounding box center [444, 19] width 583 height 16
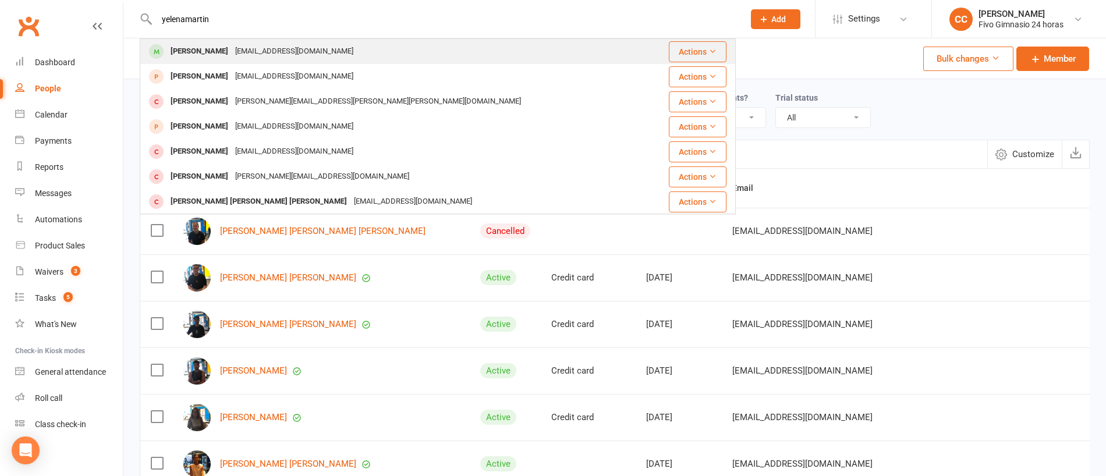
type input "yelenamartin"
click at [221, 54] on div "[PERSON_NAME]" at bounding box center [199, 51] width 65 height 17
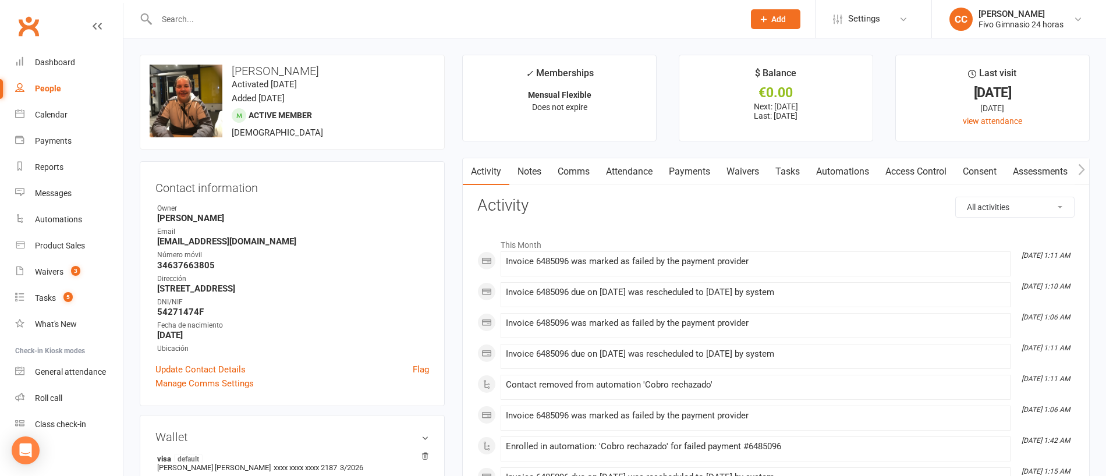
click at [677, 171] on link "Payments" at bounding box center [690, 171] width 58 height 27
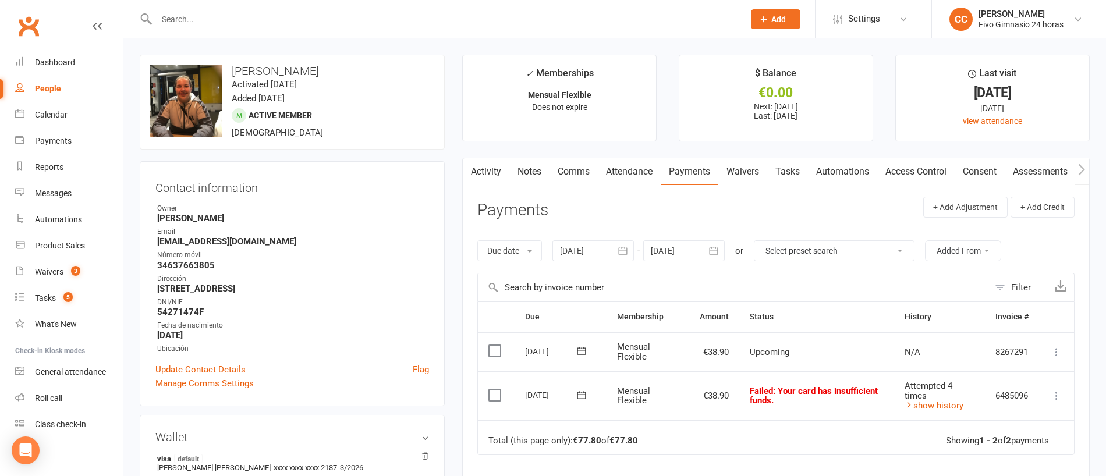
click at [624, 255] on icon "button" at bounding box center [623, 251] width 12 height 12
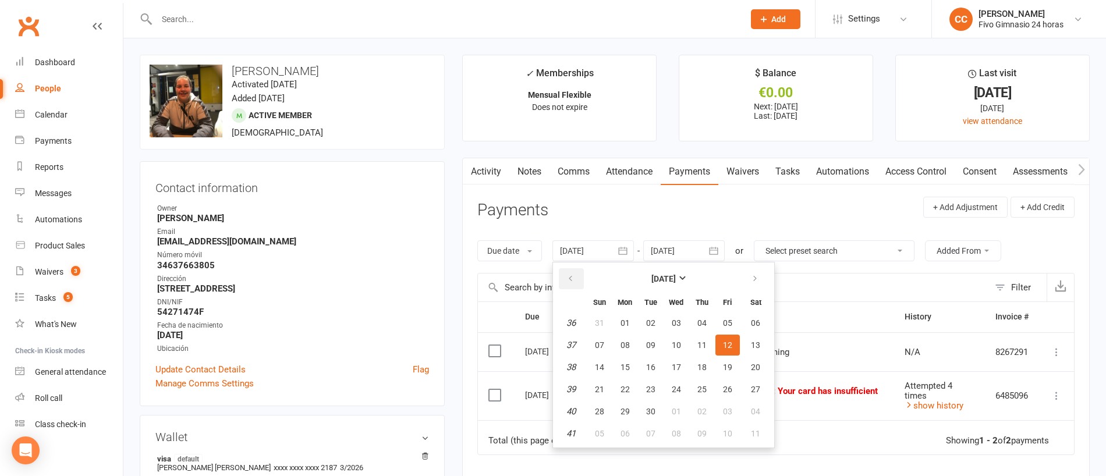
click at [563, 271] on button "button" at bounding box center [571, 278] width 25 height 21
click at [579, 271] on button "button" at bounding box center [571, 278] width 25 height 21
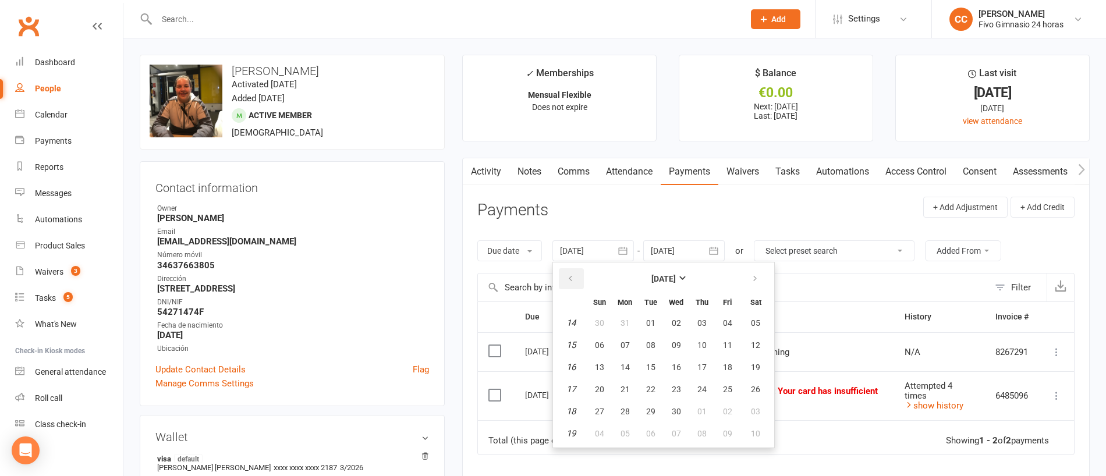
click at [583, 280] on button "button" at bounding box center [571, 278] width 25 height 21
click at [807, 204] on header "Payments + Add Adjustment + Add Credit" at bounding box center [777, 213] width 598 height 32
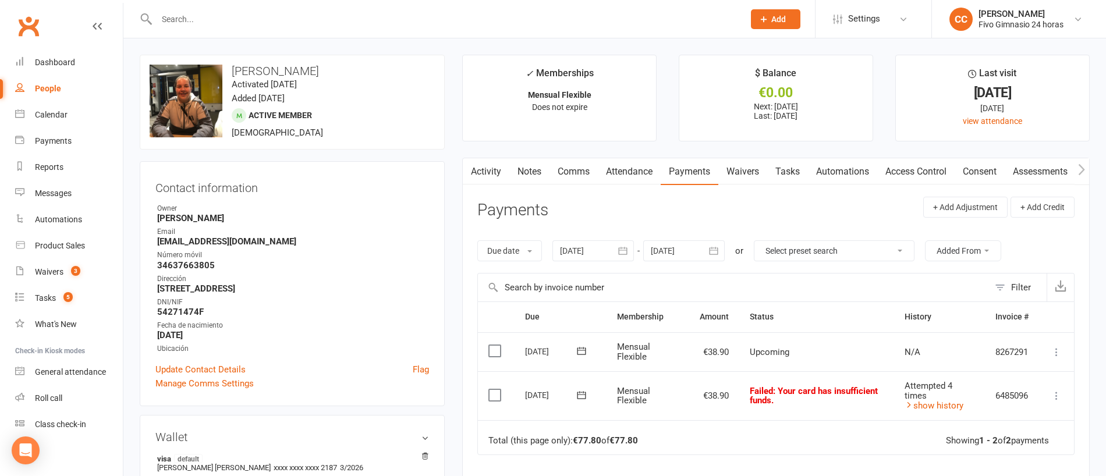
drag, startPoint x: 622, startPoint y: 256, endPoint x: 613, endPoint y: 259, distance: 9.2
click at [621, 256] on icon "button" at bounding box center [623, 251] width 12 height 12
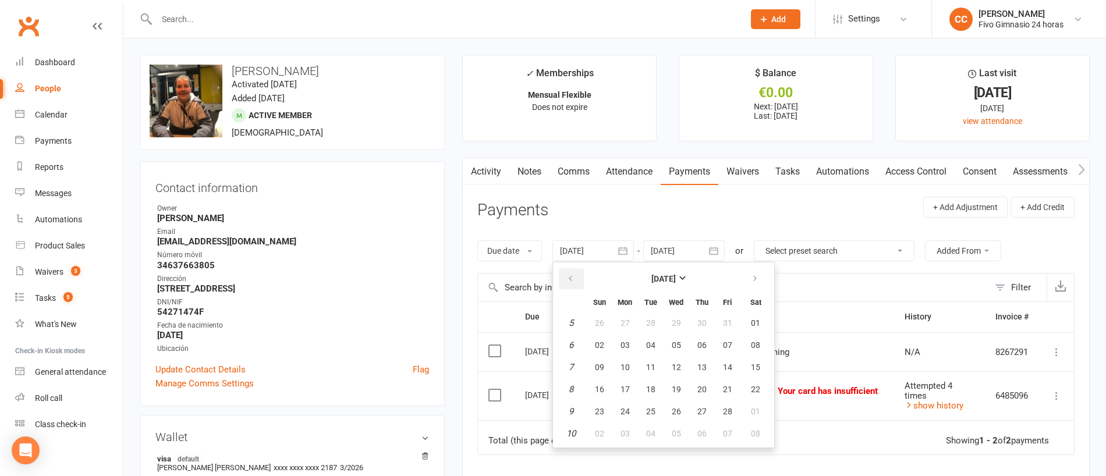
click at [577, 274] on button "button" at bounding box center [571, 278] width 25 height 21
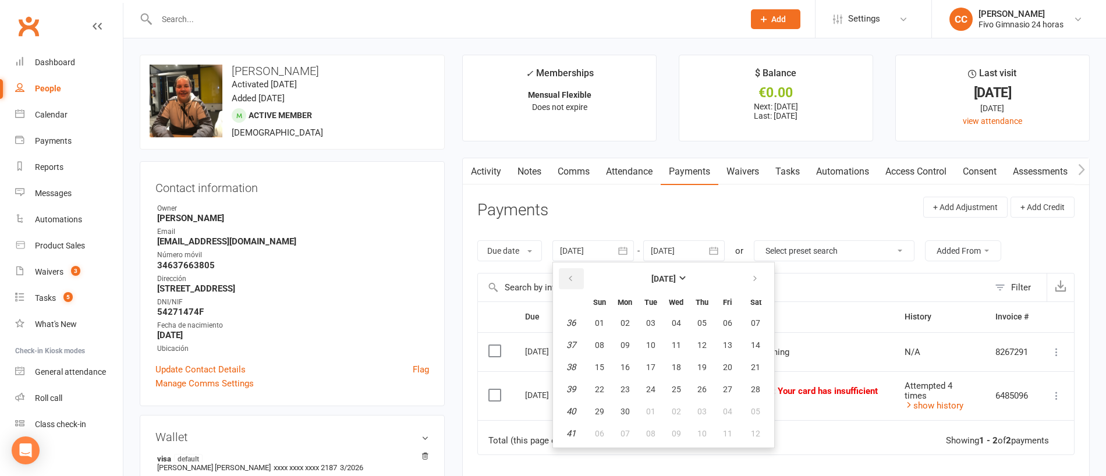
click at [577, 274] on button "button" at bounding box center [571, 278] width 25 height 21
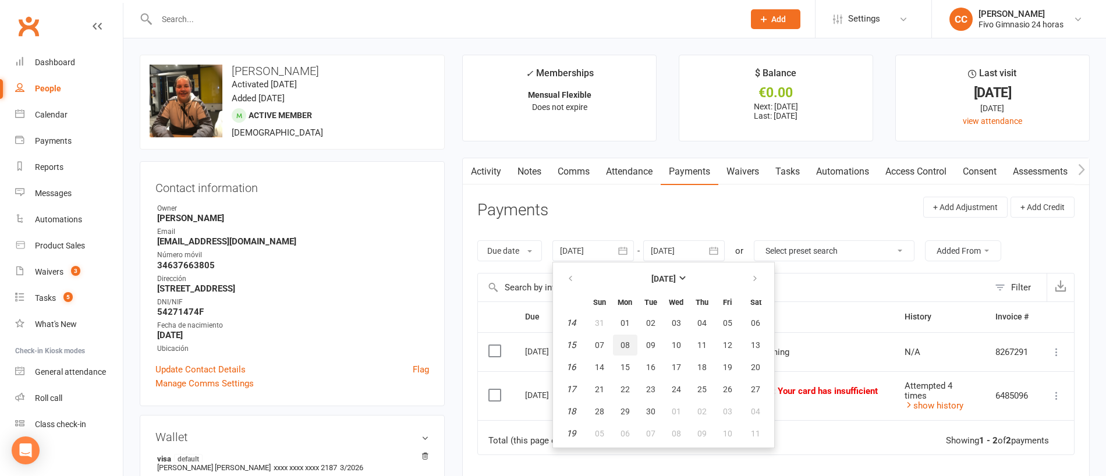
click at [628, 355] on button "08" at bounding box center [625, 345] width 24 height 21
type input "[DATE]"
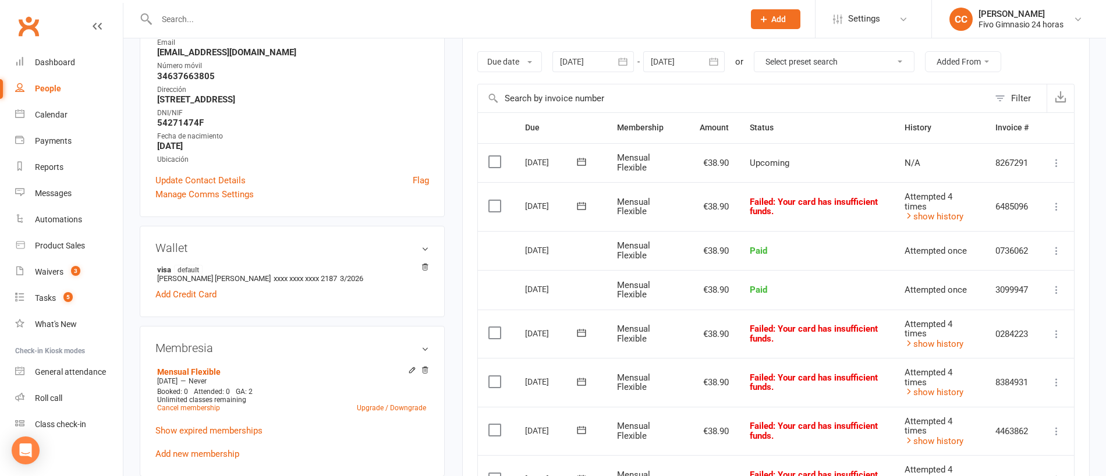
scroll to position [188, 0]
click at [204, 411] on link "Cancel membership" at bounding box center [188, 409] width 63 height 8
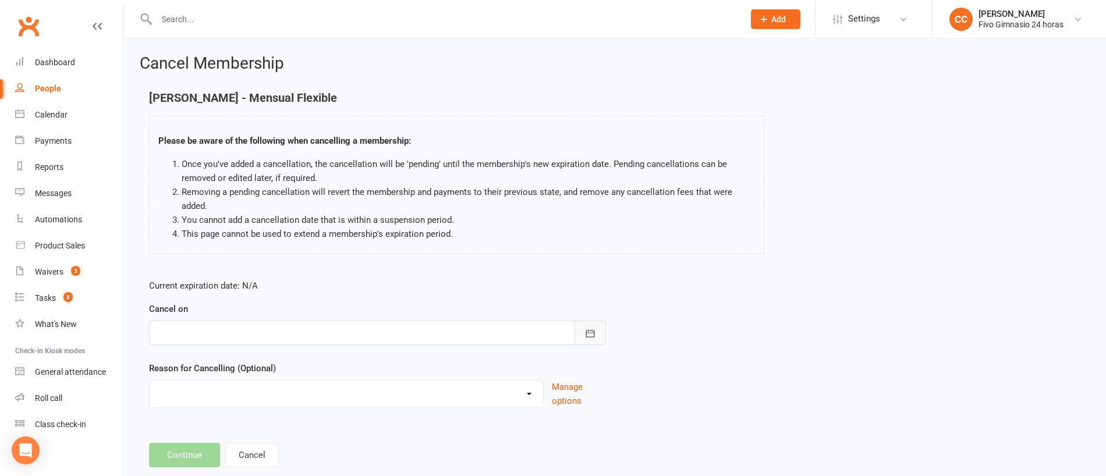
click at [585, 331] on icon "button" at bounding box center [591, 334] width 12 height 12
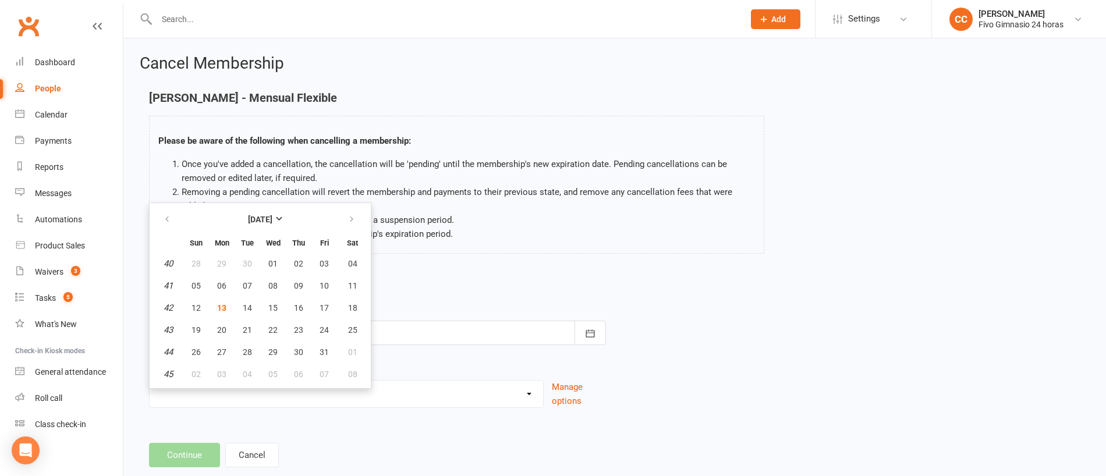
click at [485, 262] on div "[PERSON_NAME] - Mensual Flexible Please be aware of the following when cancelli…" at bounding box center [456, 180] width 633 height 179
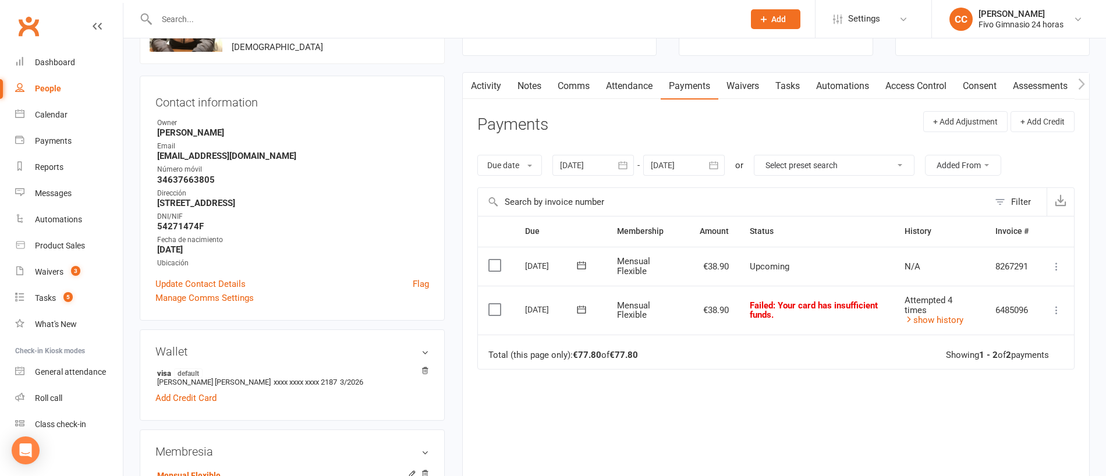
scroll to position [294, 0]
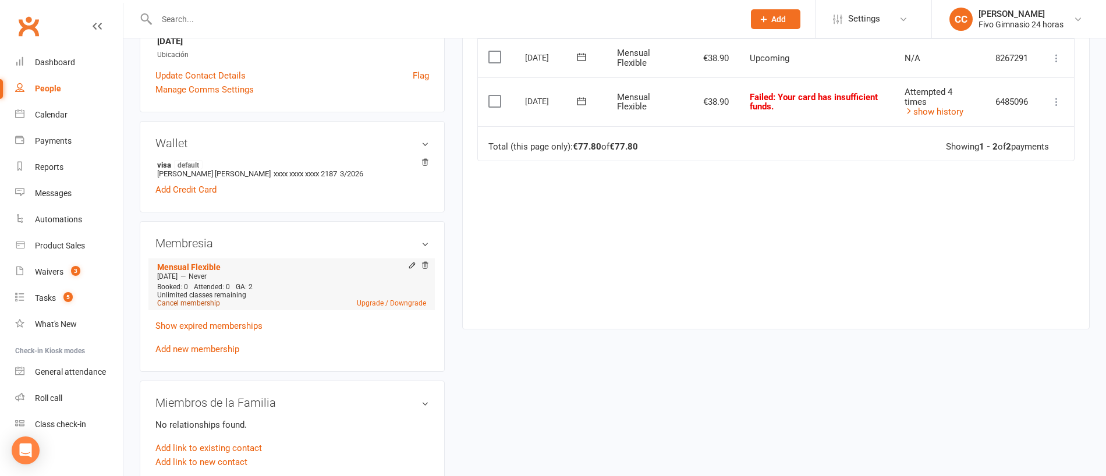
click at [212, 305] on link "Cancel membership" at bounding box center [188, 303] width 63 height 8
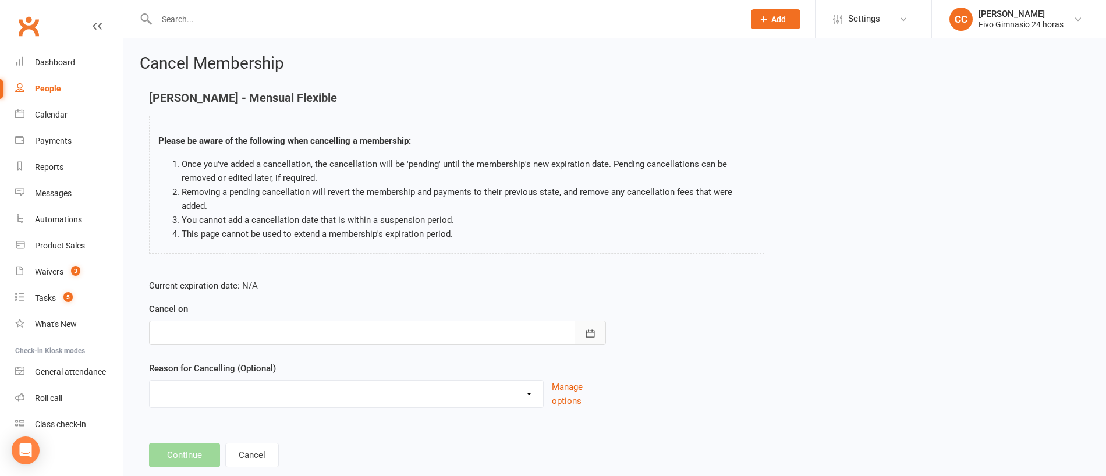
drag, startPoint x: 602, startPoint y: 328, endPoint x: 519, endPoint y: 300, distance: 87.5
click at [600, 328] on button "button" at bounding box center [590, 333] width 31 height 24
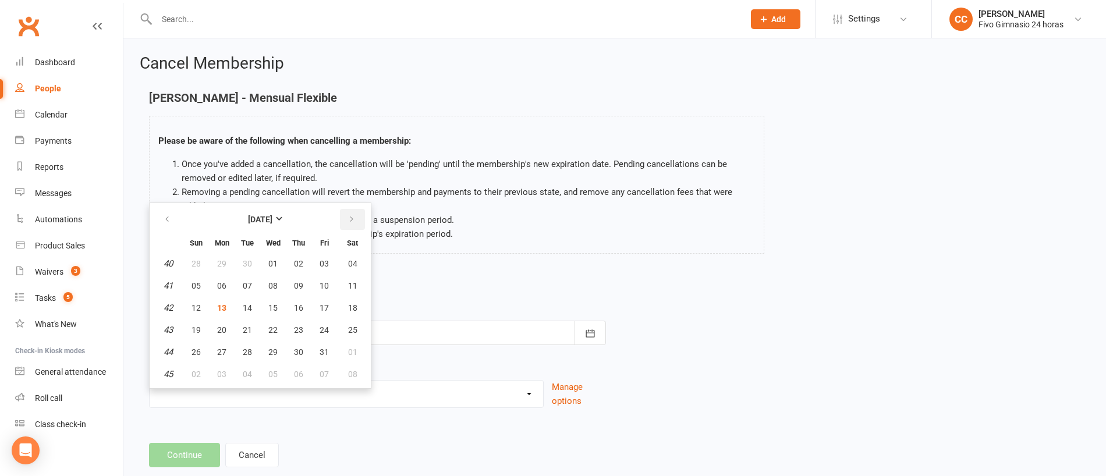
click at [349, 220] on icon "button" at bounding box center [352, 219] width 8 height 9
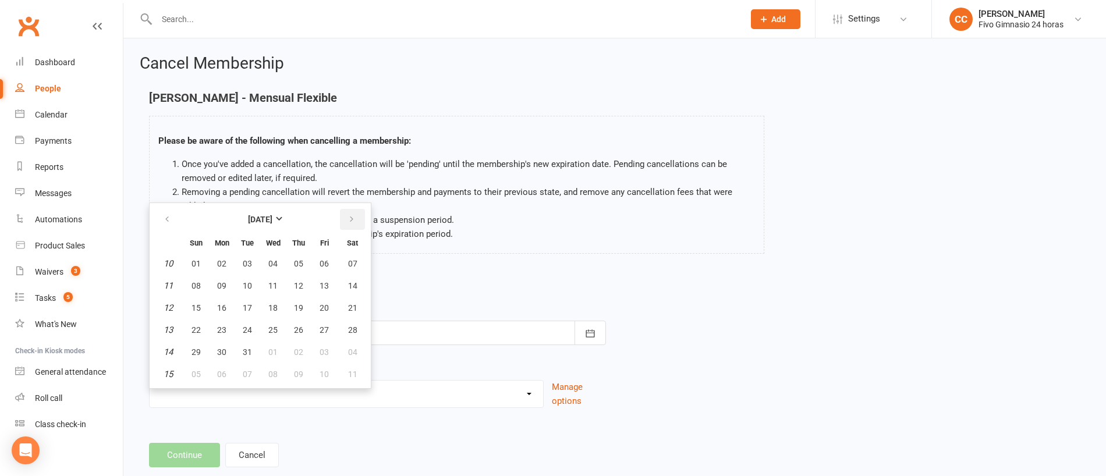
click at [349, 220] on icon "button" at bounding box center [352, 219] width 8 height 9
click at [169, 220] on icon "button" at bounding box center [167, 219] width 8 height 9
click at [244, 291] on button "10" at bounding box center [247, 285] width 24 height 21
type input "[DATE]"
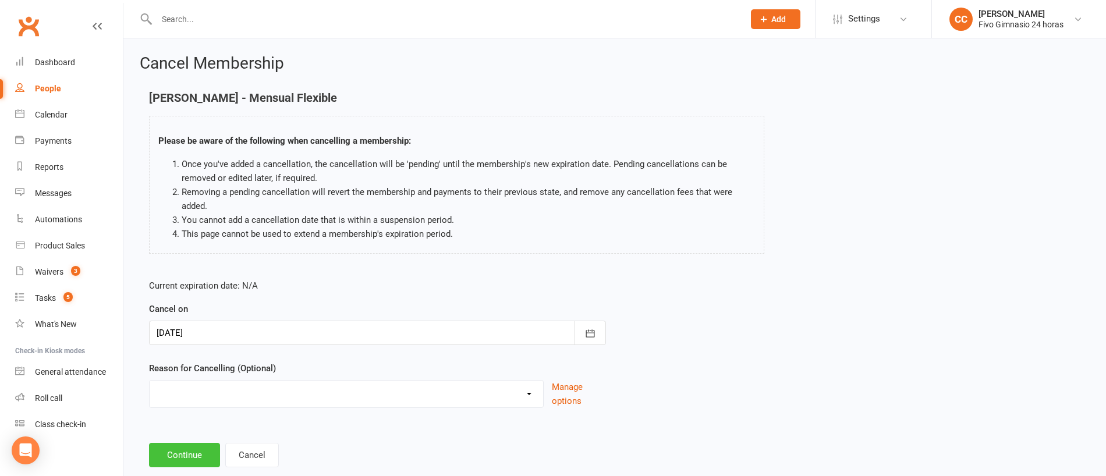
drag, startPoint x: 182, startPoint y: 449, endPoint x: 182, endPoint y: 433, distance: 15.7
click at [182, 449] on button "Continue" at bounding box center [184, 455] width 71 height 24
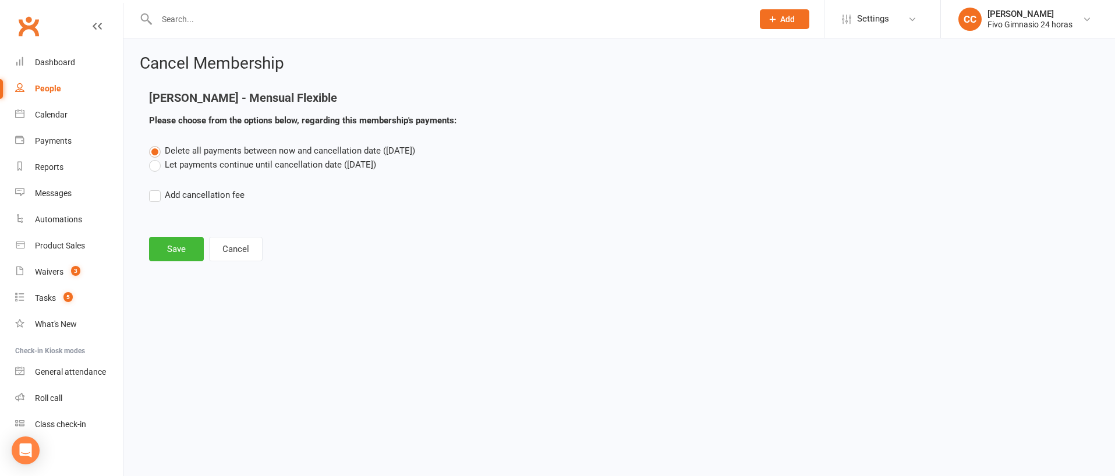
click at [153, 199] on label "Add cancellation fee" at bounding box center [197, 195] width 96 height 14
click at [153, 188] on input "Add cancellation fee" at bounding box center [153, 188] width 8 height 0
click at [243, 225] on input "number" at bounding box center [254, 230] width 97 height 24
type input "38.90"
click at [422, 233] on icon "button" at bounding box center [423, 231] width 12 height 12
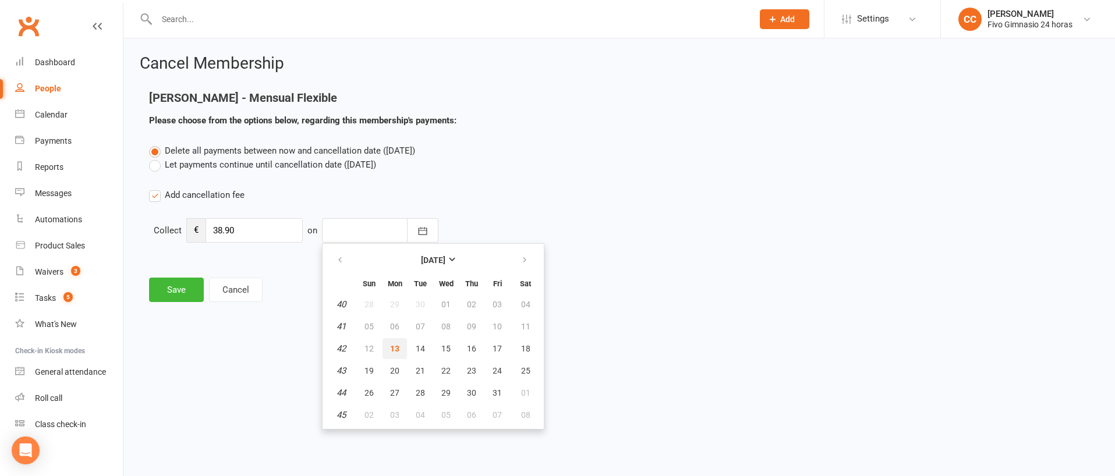
click at [393, 348] on span "13" at bounding box center [394, 348] width 9 height 9
type input "[DATE]"
click at [154, 165] on label "Let payments continue until cancellation date ([DATE])" at bounding box center [262, 165] width 227 height 14
click at [154, 158] on input "Let payments continue until cancellation date ([DATE])" at bounding box center [153, 158] width 8 height 0
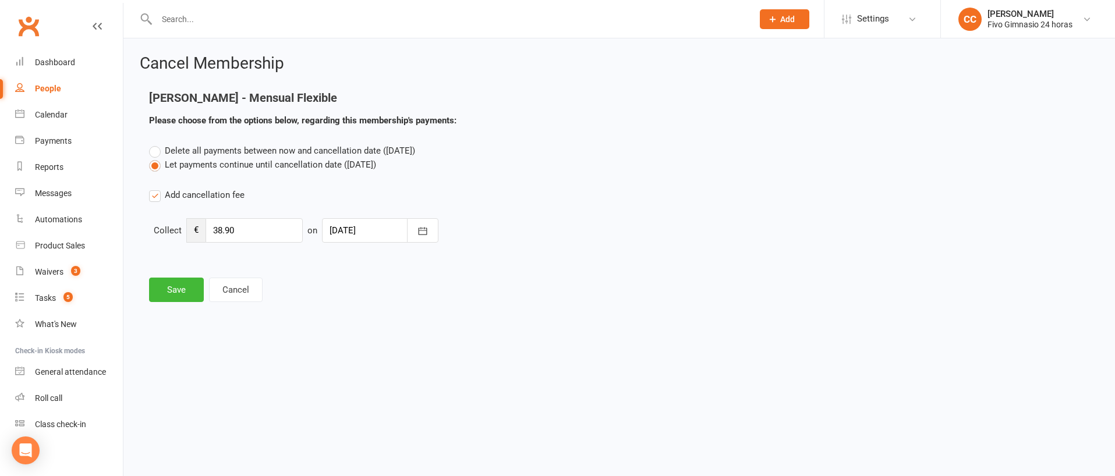
click at [157, 208] on div "Delete all payments between now and cancellation date ([DATE]) Let payments con…" at bounding box center [619, 201] width 958 height 115
click at [155, 196] on label "Add cancellation fee" at bounding box center [197, 195] width 96 height 14
click at [155, 188] on input "Add cancellation fee" at bounding box center [153, 188] width 8 height 0
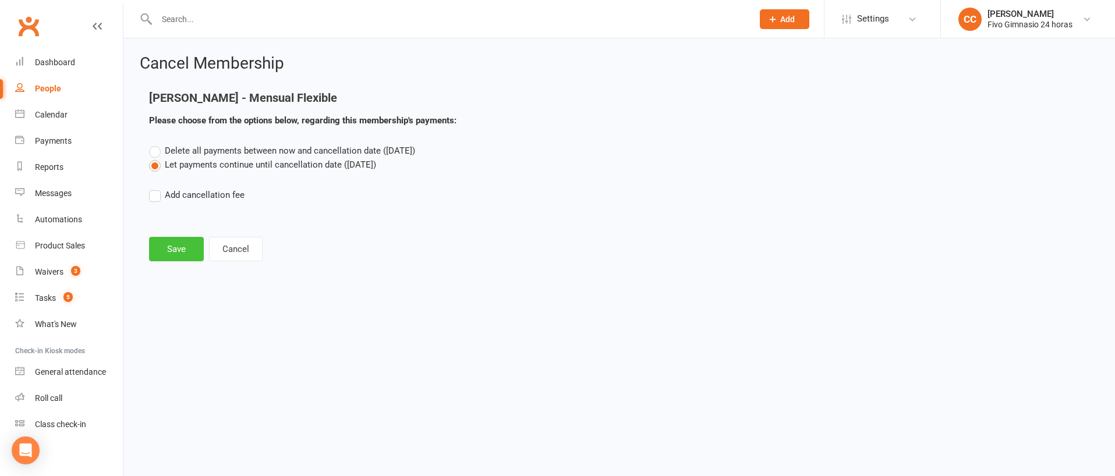
click at [183, 256] on button "Save" at bounding box center [176, 249] width 55 height 24
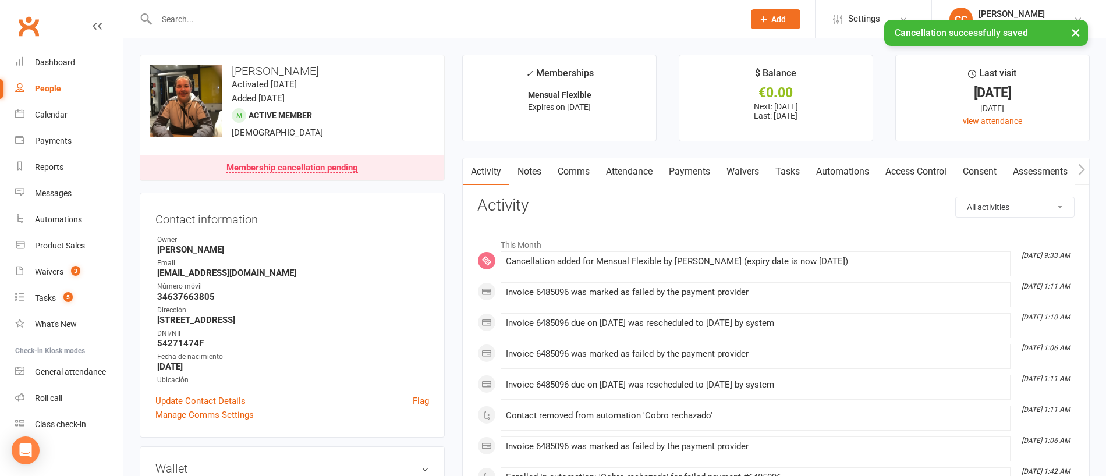
click at [707, 171] on link "Payments" at bounding box center [690, 171] width 58 height 27
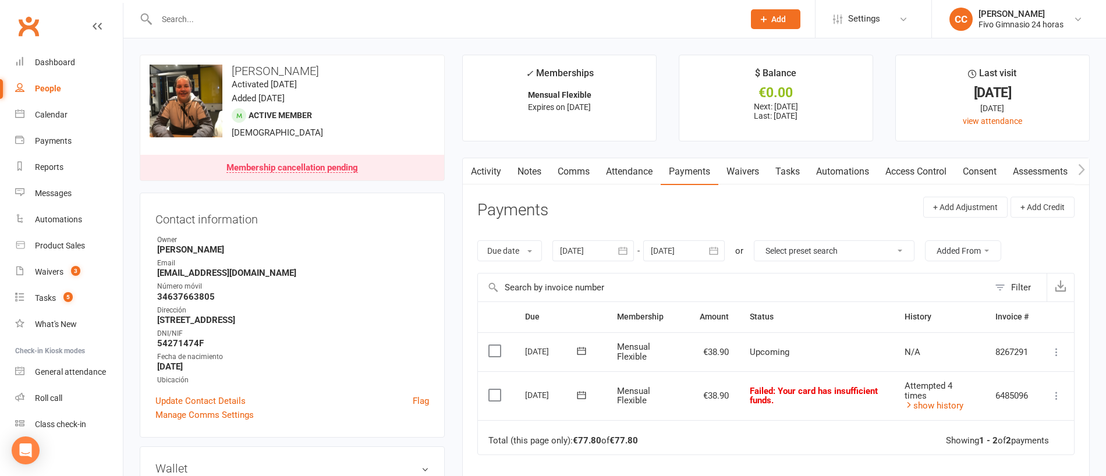
click at [628, 251] on icon "button" at bounding box center [623, 251] width 9 height 8
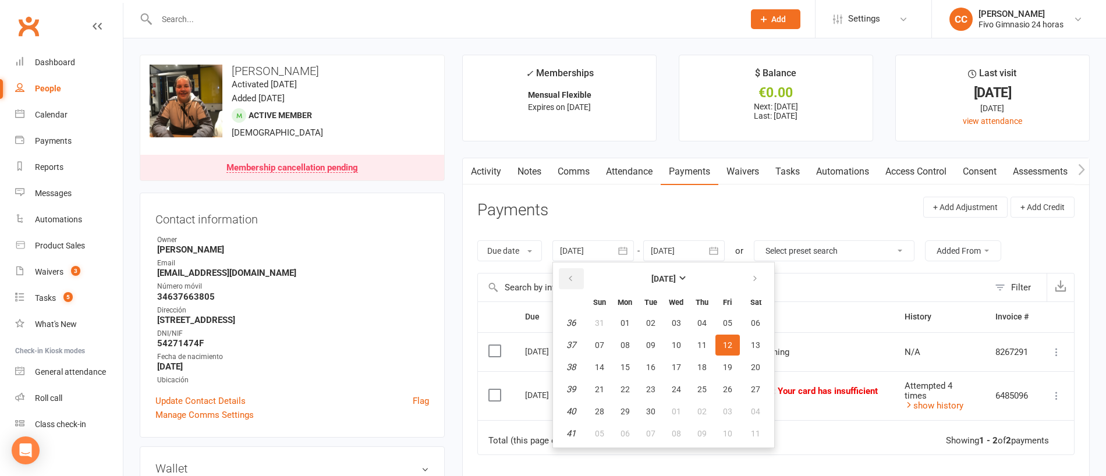
click at [573, 280] on icon "button" at bounding box center [571, 278] width 8 height 9
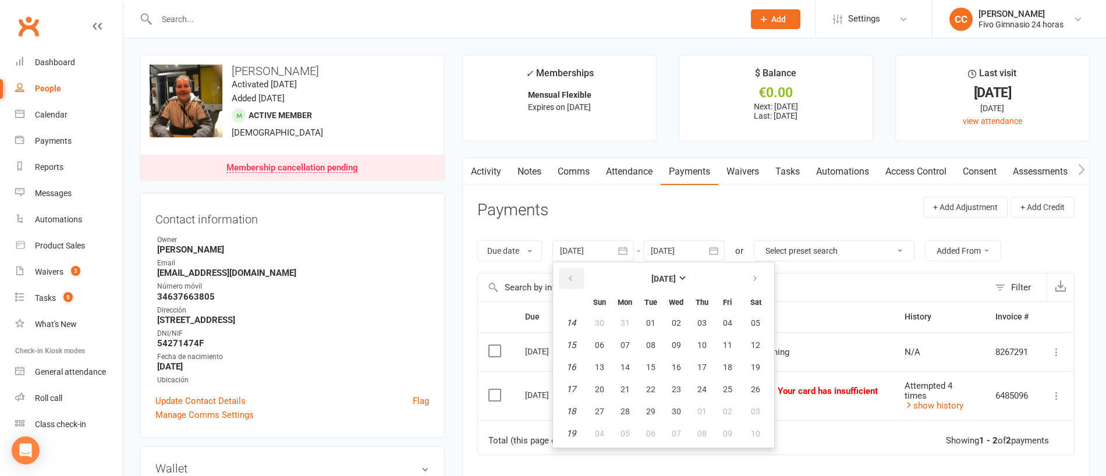
click at [573, 280] on icon "button" at bounding box center [571, 278] width 8 height 9
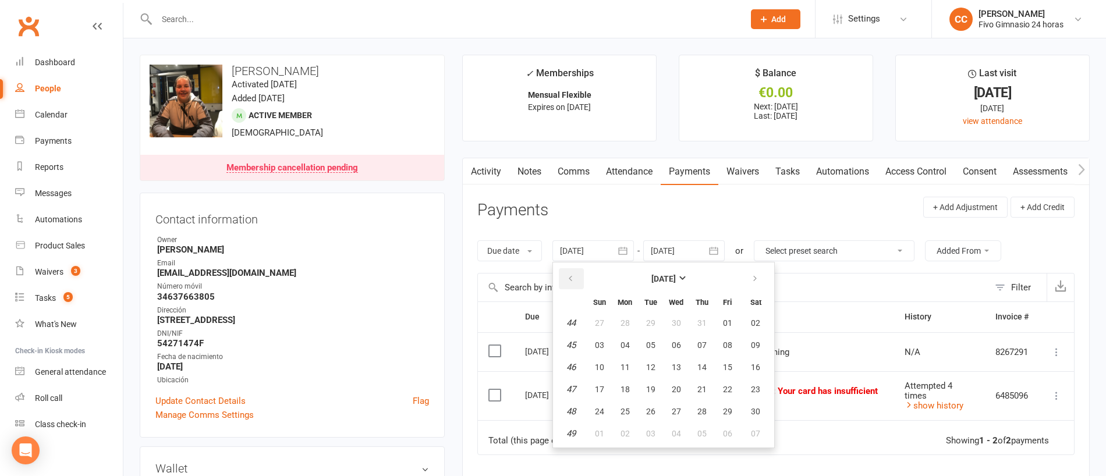
click at [573, 280] on icon "button" at bounding box center [571, 278] width 8 height 9
drag, startPoint x: 607, startPoint y: 305, endPoint x: 631, endPoint y: 317, distance: 26.8
click at [631, 328] on button "02" at bounding box center [625, 323] width 24 height 21
type input "[DATE]"
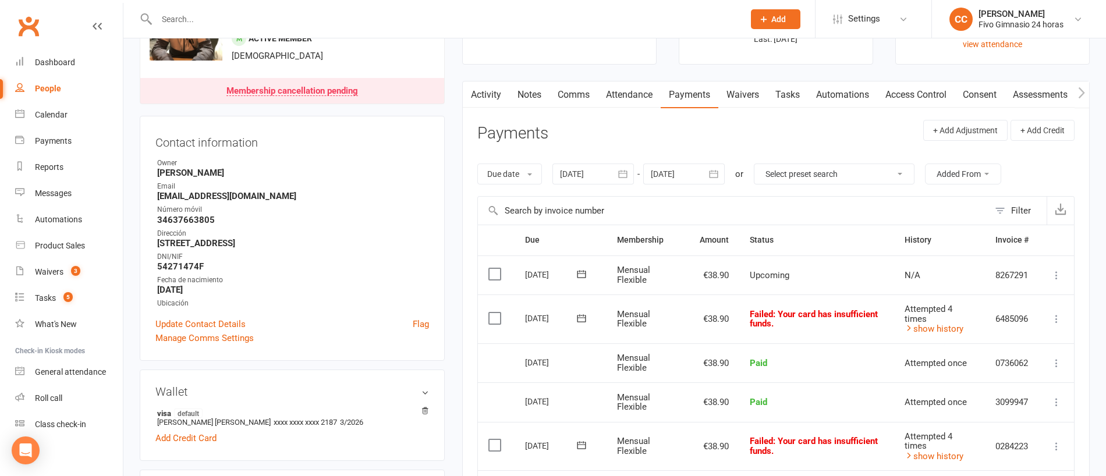
scroll to position [105, 0]
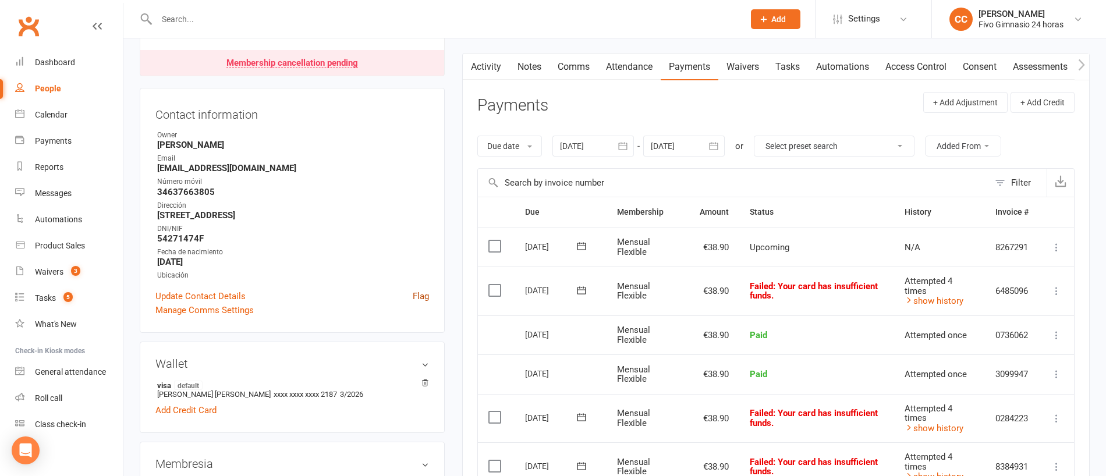
click at [415, 293] on link "Flag" at bounding box center [421, 296] width 16 height 14
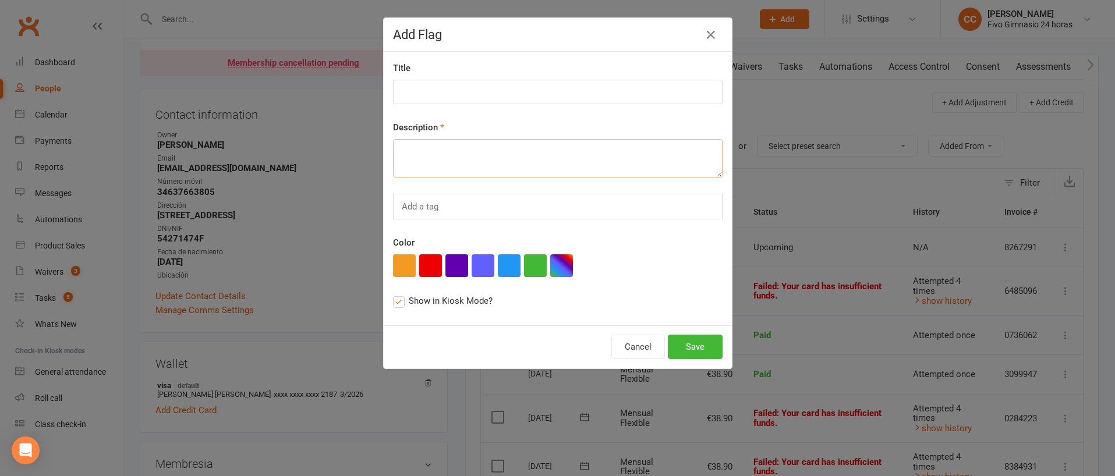
paste textarea "Recibos pendientes de cobro. Realizó inscripción y en total pasará a deber 372,…"
click at [398, 300] on label "Show in Kiosk Mode? this flag will be displayed in Class Kiosk mode and may be …" at bounding box center [443, 301] width 100 height 14
click at [398, 294] on input "Show in Kiosk Mode? this flag will be displayed in Class Kiosk mode and may be …" at bounding box center [397, 294] width 8 height 0
drag, startPoint x: 426, startPoint y: 165, endPoint x: 400, endPoint y: 171, distance: 26.4
click at [400, 171] on textarea "Recibos pendientes de cobro. Realizó inscripción y en total pasará a deber 372,…" at bounding box center [558, 158] width 330 height 38
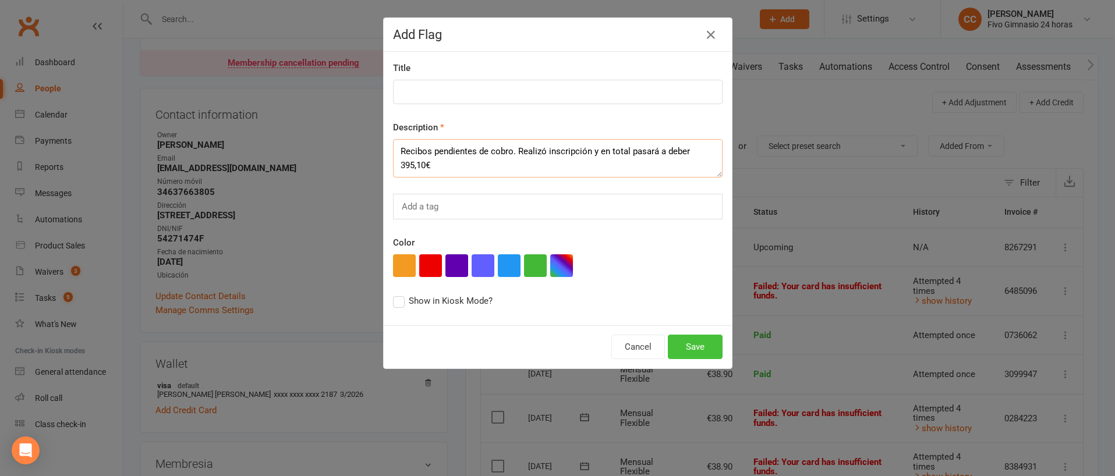
type textarea "Recibos pendientes de cobro. Realizó inscripción y en total pasará a deber 395,…"
click at [686, 344] on button "Save" at bounding box center [695, 347] width 55 height 24
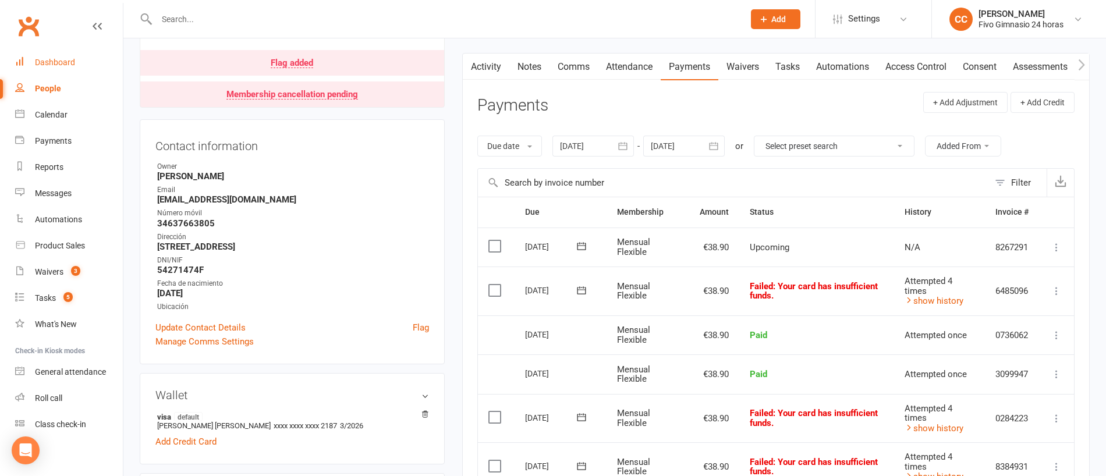
click at [48, 59] on div "Dashboard" at bounding box center [55, 62] width 40 height 9
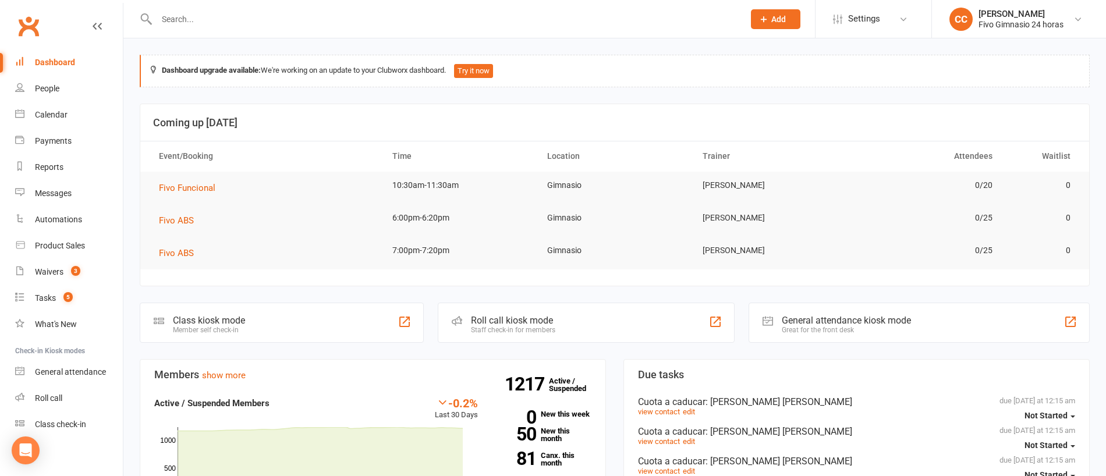
click at [55, 62] on div "Dashboard" at bounding box center [55, 62] width 40 height 9
click at [64, 83] on link "People" at bounding box center [69, 89] width 108 height 26
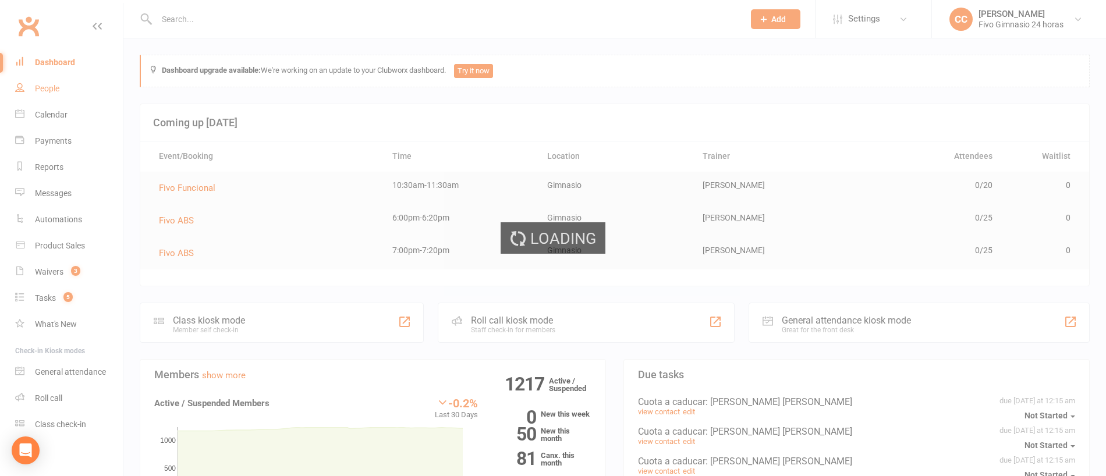
select select "100"
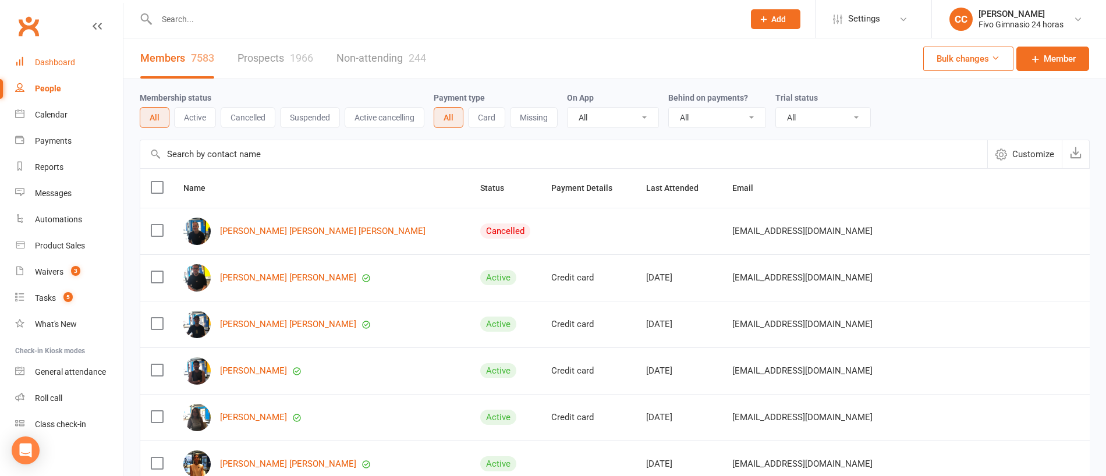
click at [64, 56] on link "Dashboard" at bounding box center [69, 63] width 108 height 26
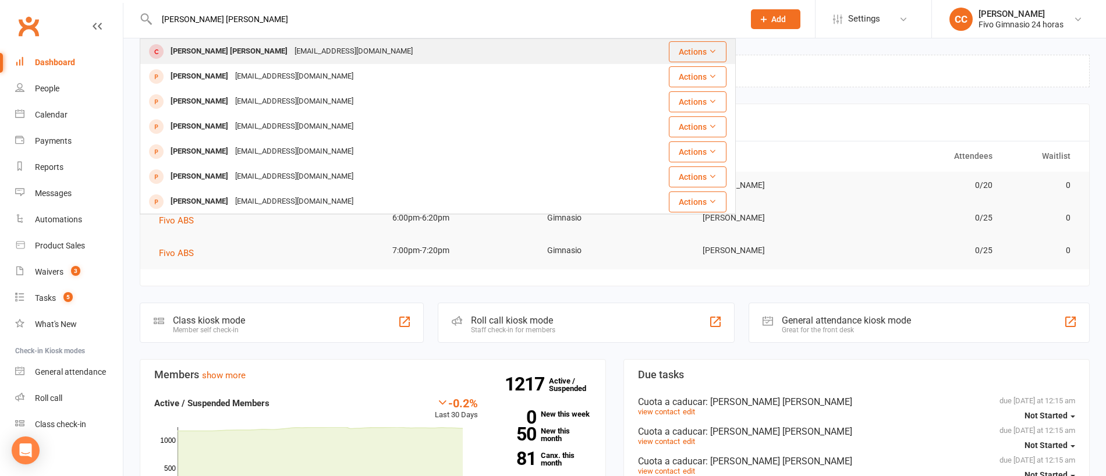
type input "alexandra da silva sosa"
click at [291, 56] on div "lexa1212dasilva@hotmail.com" at bounding box center [353, 51] width 125 height 17
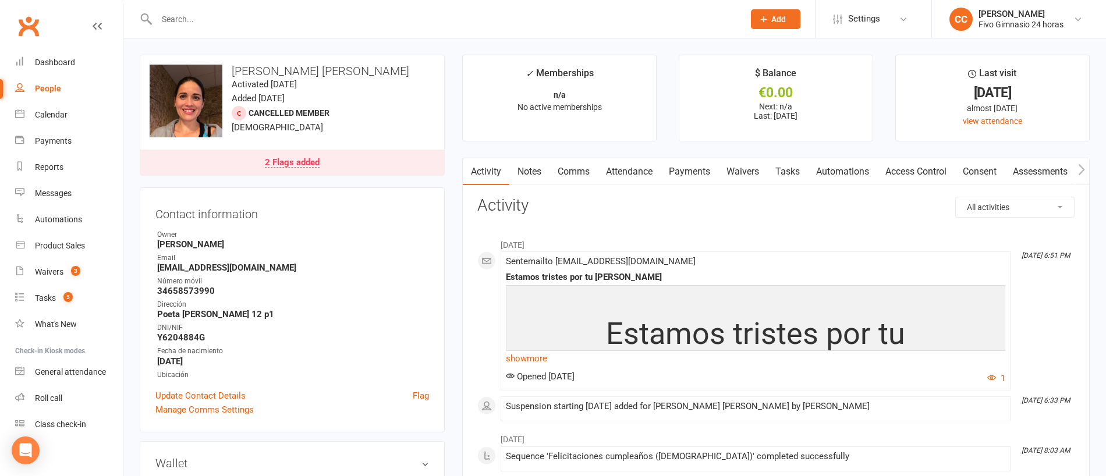
click at [309, 165] on div "2 Flags added" at bounding box center [292, 162] width 55 height 9
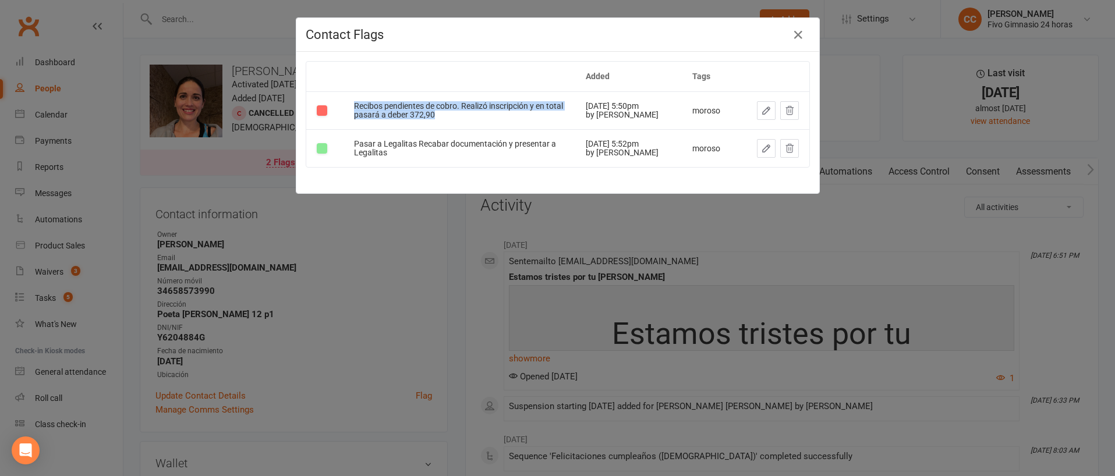
drag, startPoint x: 347, startPoint y: 101, endPoint x: 460, endPoint y: 122, distance: 115.6
click at [463, 125] on td "Recibos pendientes de cobro. Realizó inscripción y en total pasará a deber 372,…" at bounding box center [460, 110] width 232 height 38
copy div "Recibos pendientes de cobro. Realizó inscripción y en total pasará a deber 372,…"
drag, startPoint x: 785, startPoint y: 34, endPoint x: 788, endPoint y: 26, distance: 8.7
click at [789, 34] on button "button" at bounding box center [798, 35] width 19 height 19
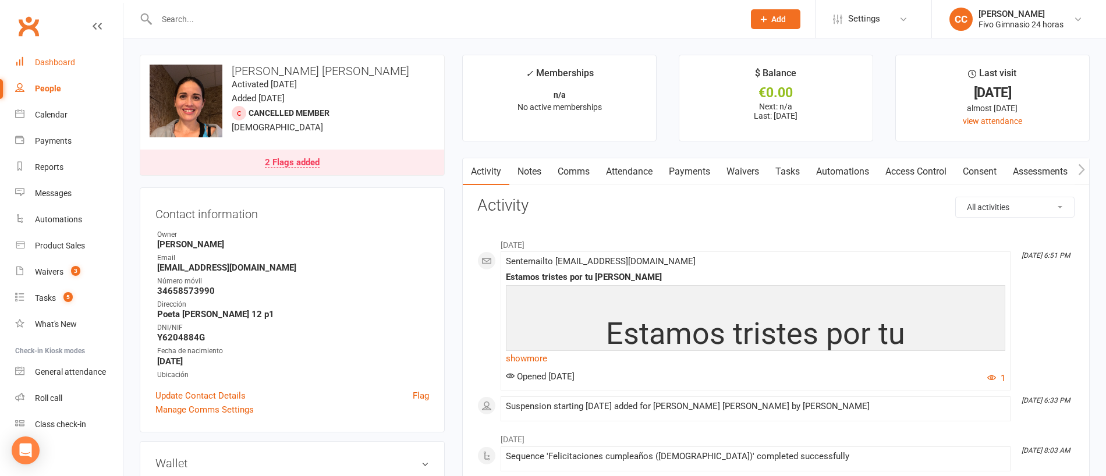
click at [61, 56] on link "Dashboard" at bounding box center [69, 63] width 108 height 26
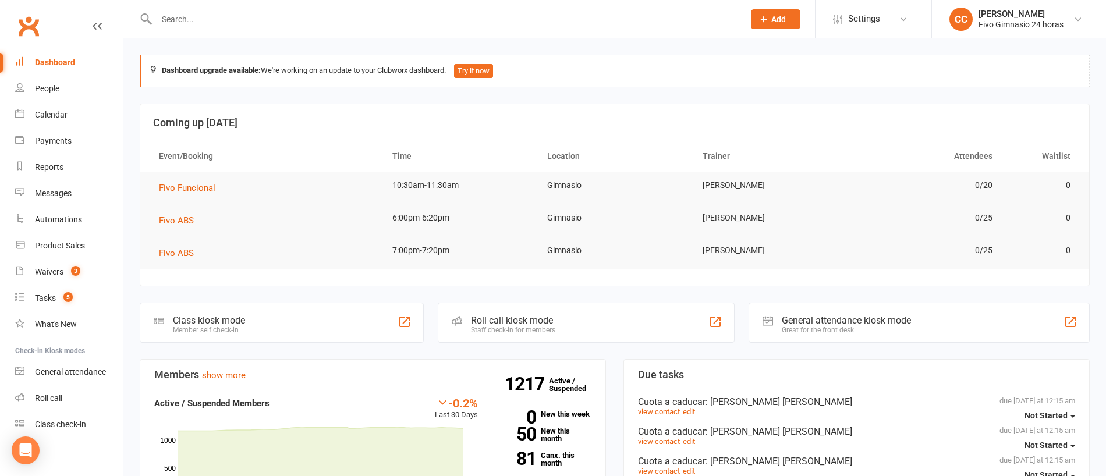
click at [233, 22] on input "text" at bounding box center [444, 19] width 583 height 16
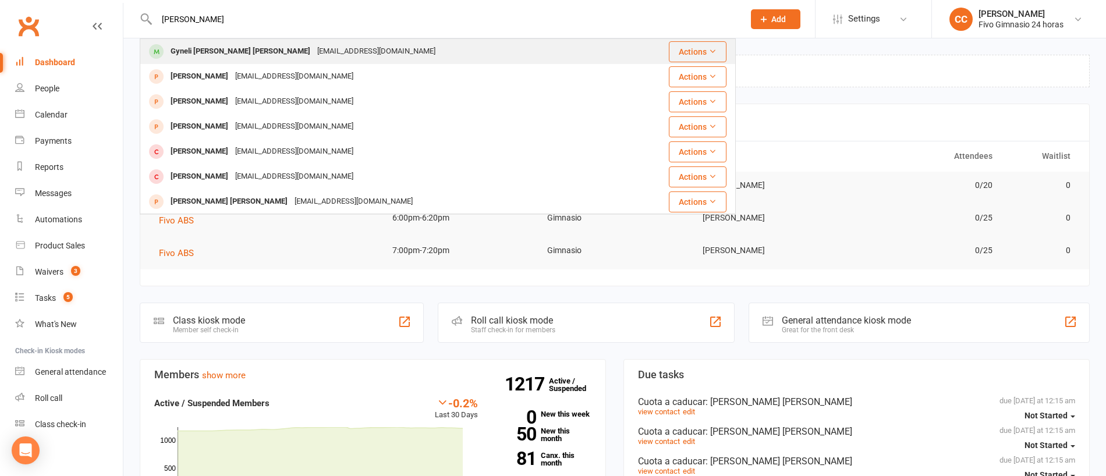
type input "garcia gomez"
click at [217, 52] on div "Gyneli Paola Garcia Gomez" at bounding box center [240, 51] width 147 height 17
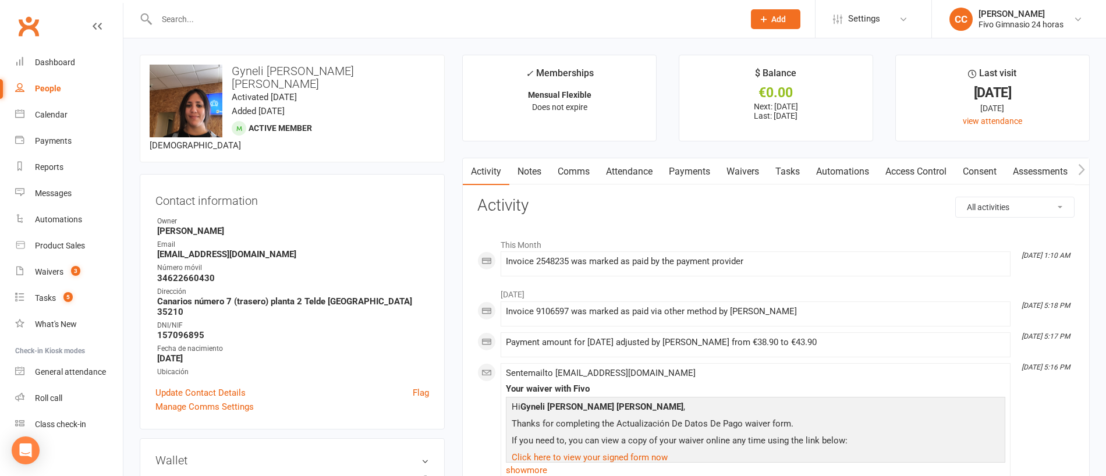
click at [928, 175] on link "Access Control" at bounding box center [916, 171] width 77 height 27
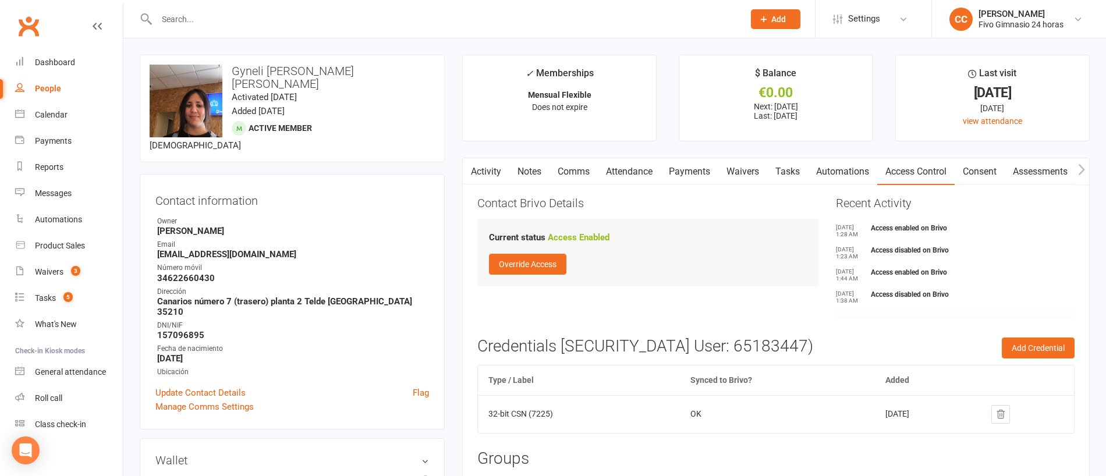
click at [696, 175] on link "Payments" at bounding box center [690, 171] width 58 height 27
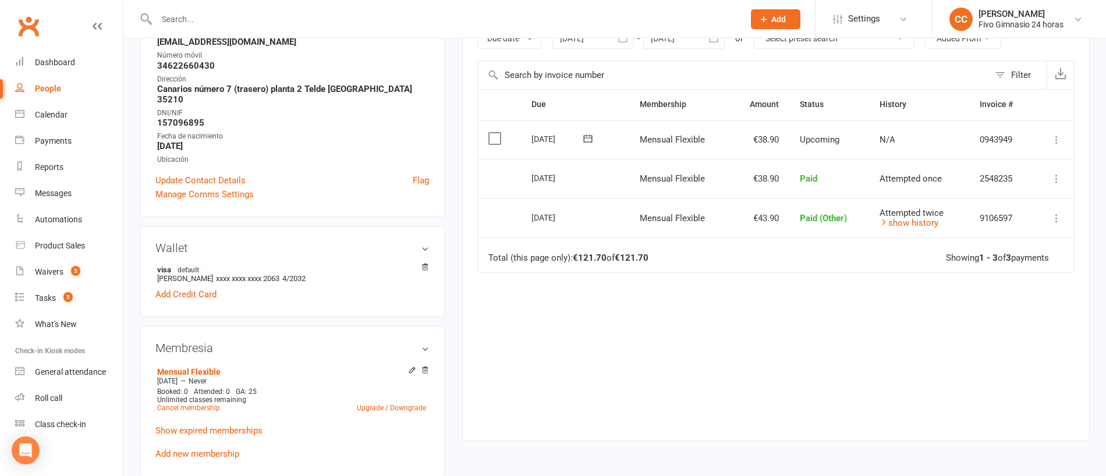
scroll to position [257, 0]
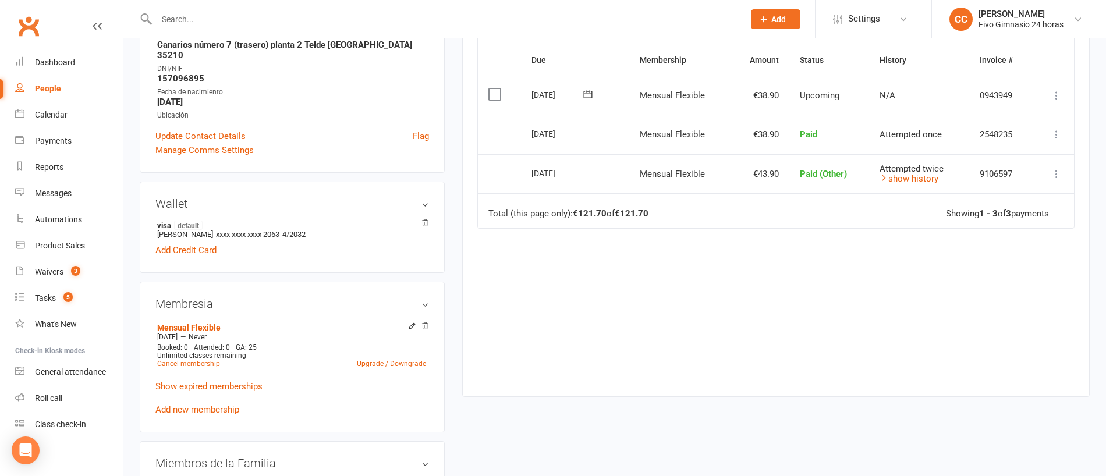
click at [179, 24] on input "text" at bounding box center [444, 19] width 583 height 16
